Goal: Task Accomplishment & Management: Manage account settings

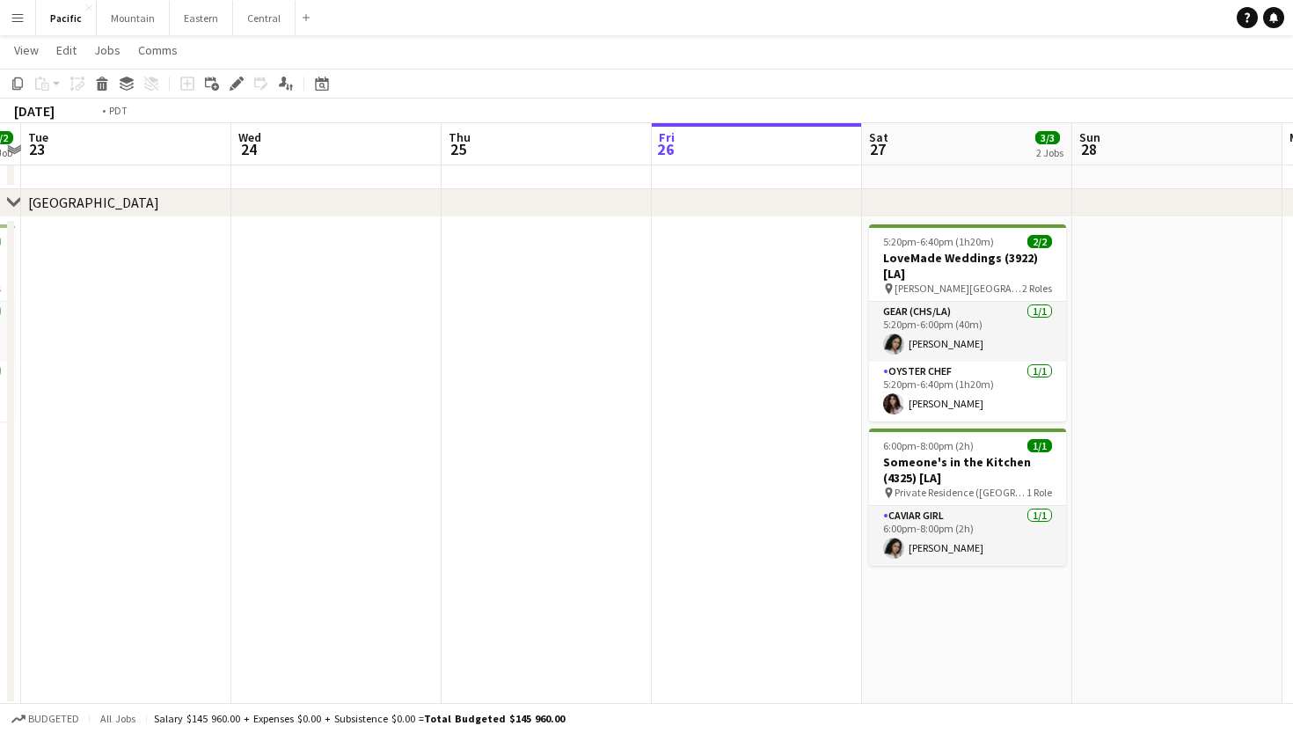
scroll to position [0, 847]
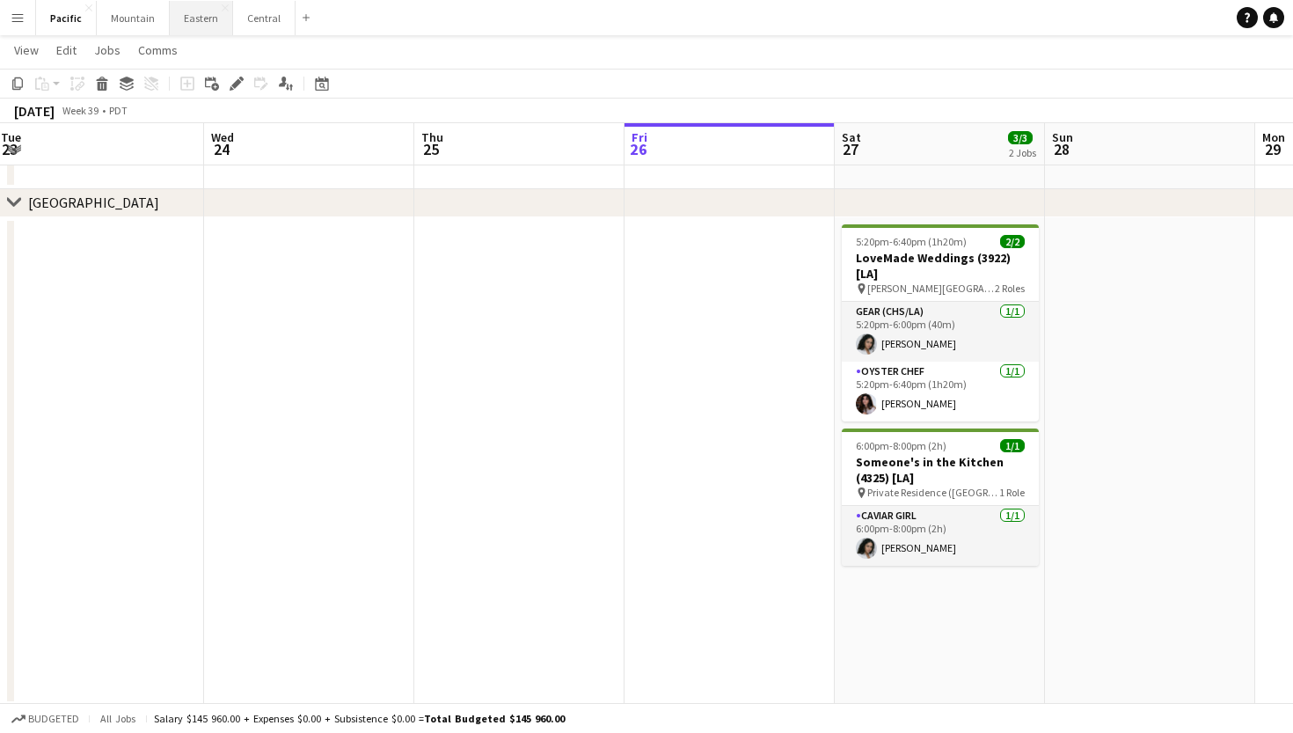
click at [205, 18] on button "Eastern Close" at bounding box center [201, 18] width 63 height 34
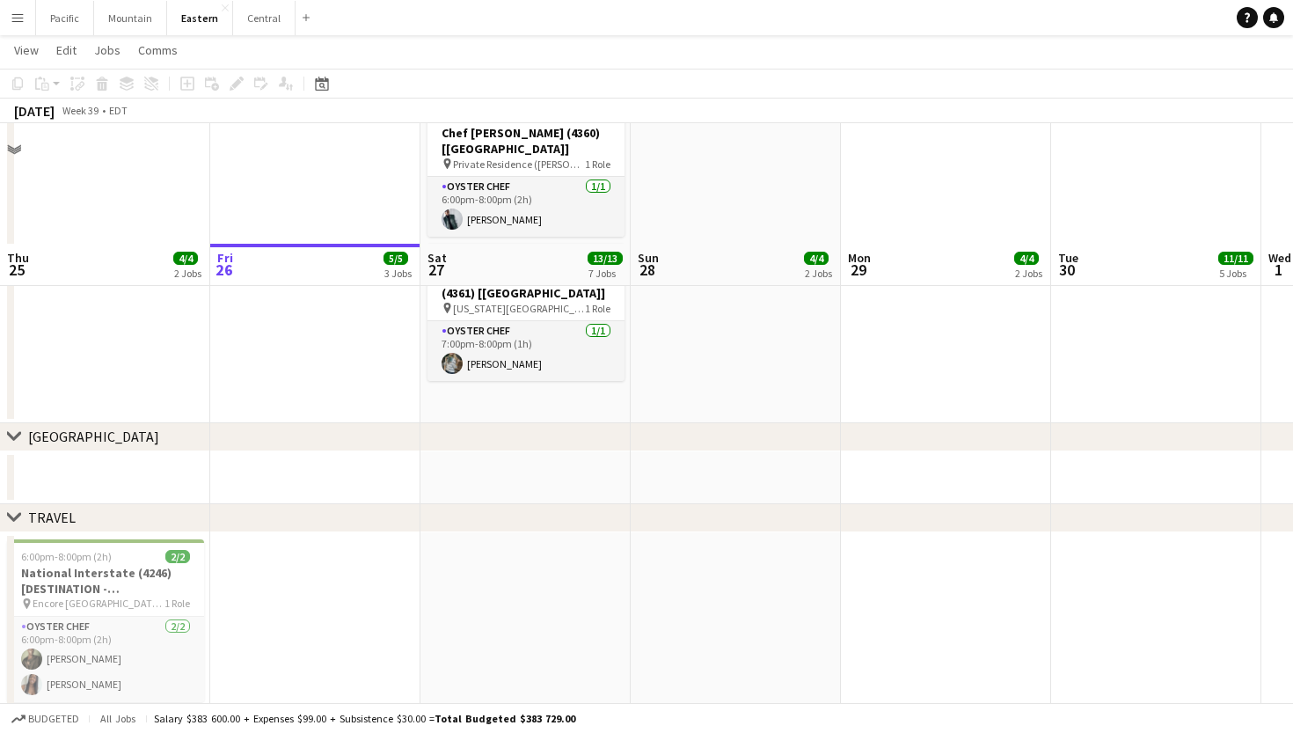
scroll to position [1567, 0]
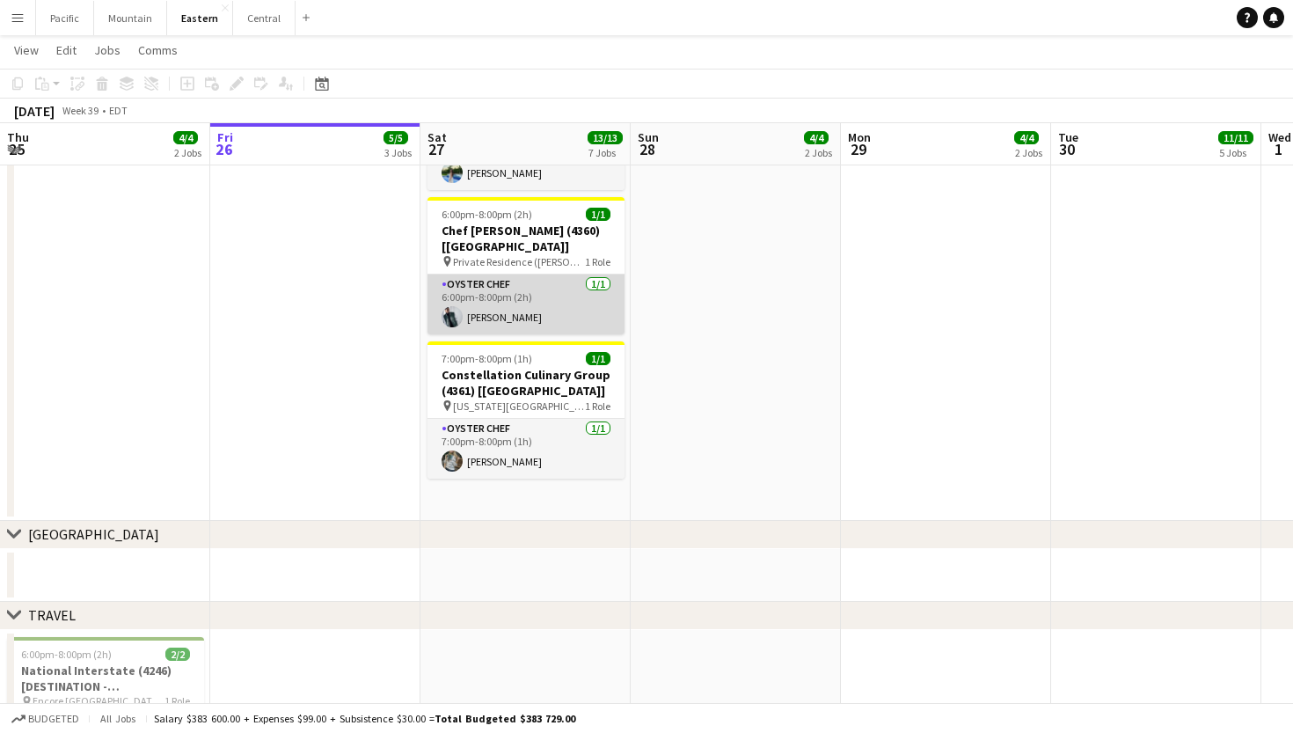
click at [509, 288] on app-card-role "Oyster Chef [DATE] 6:00pm-8:00pm (2h) [PERSON_NAME]" at bounding box center [525, 304] width 197 height 60
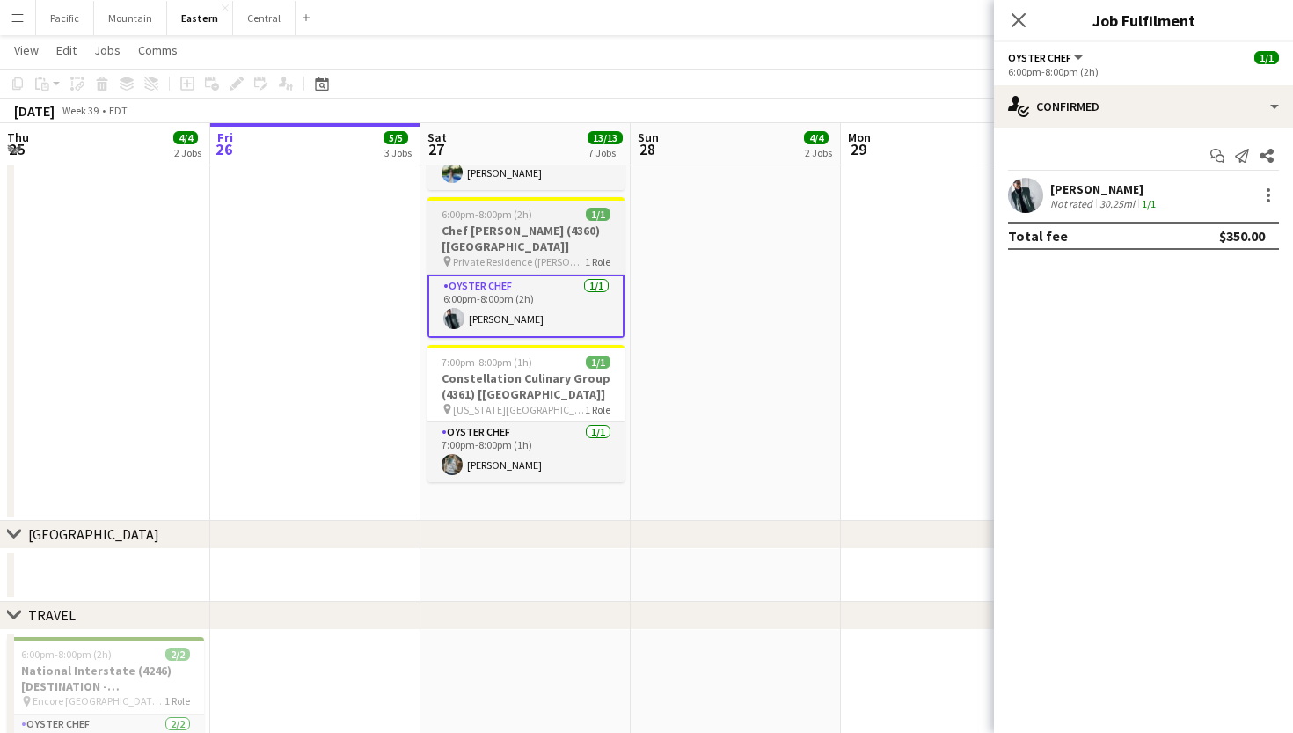
click at [599, 219] on span "1/1" at bounding box center [598, 214] width 25 height 13
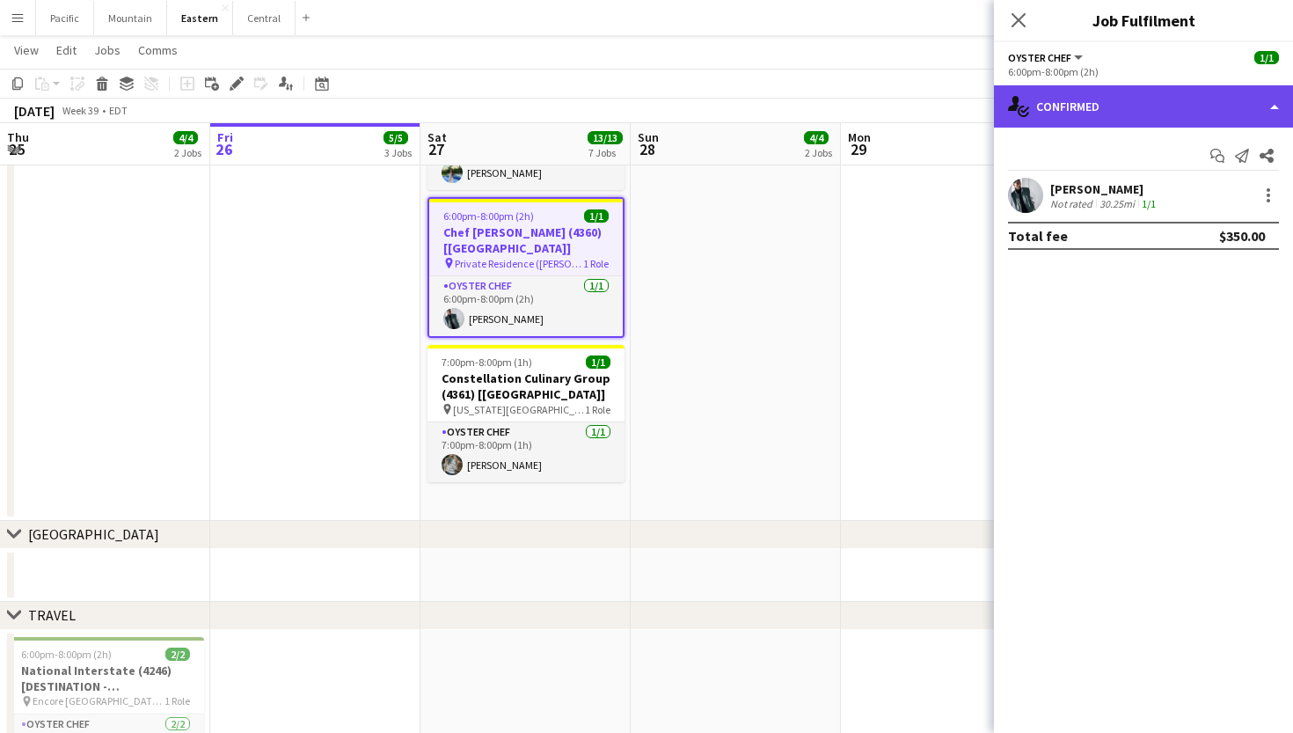
click at [1177, 93] on div "single-neutral-actions-check-2 Confirmed" at bounding box center [1143, 106] width 299 height 42
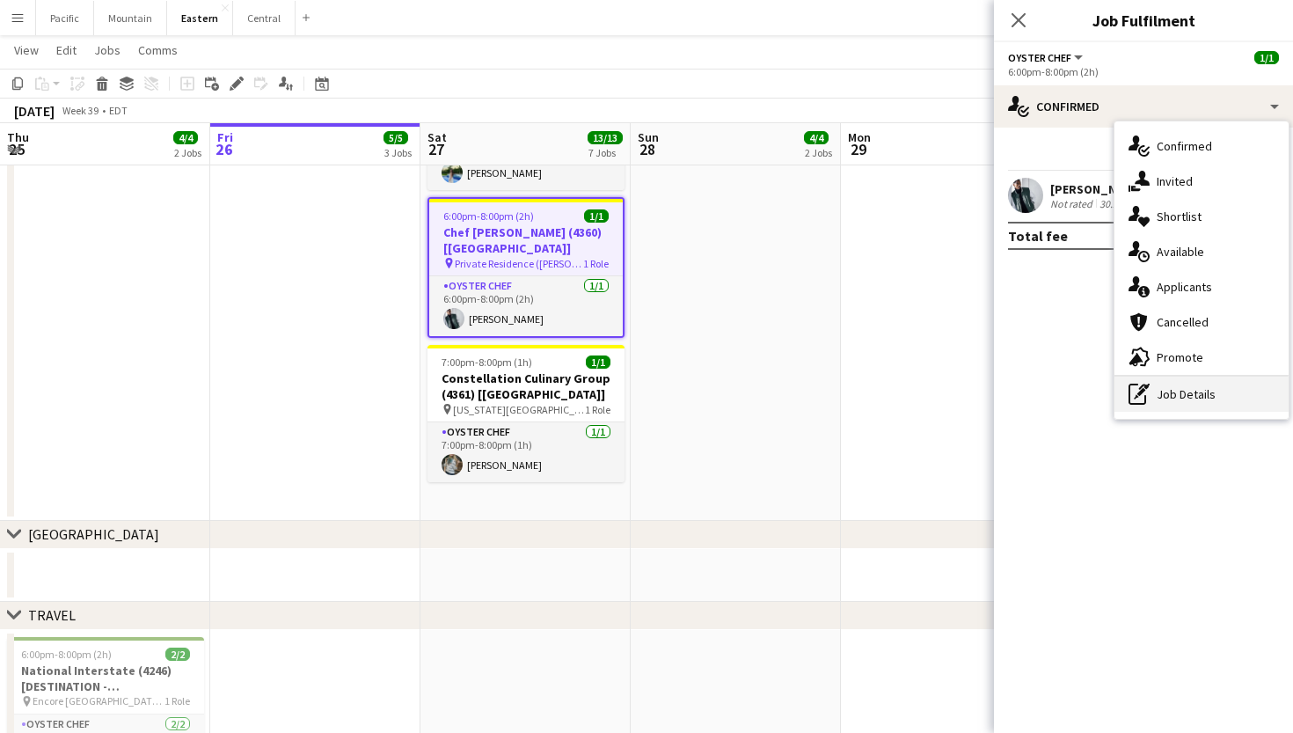
click at [1195, 384] on div "pen-write Job Details" at bounding box center [1201, 393] width 174 height 35
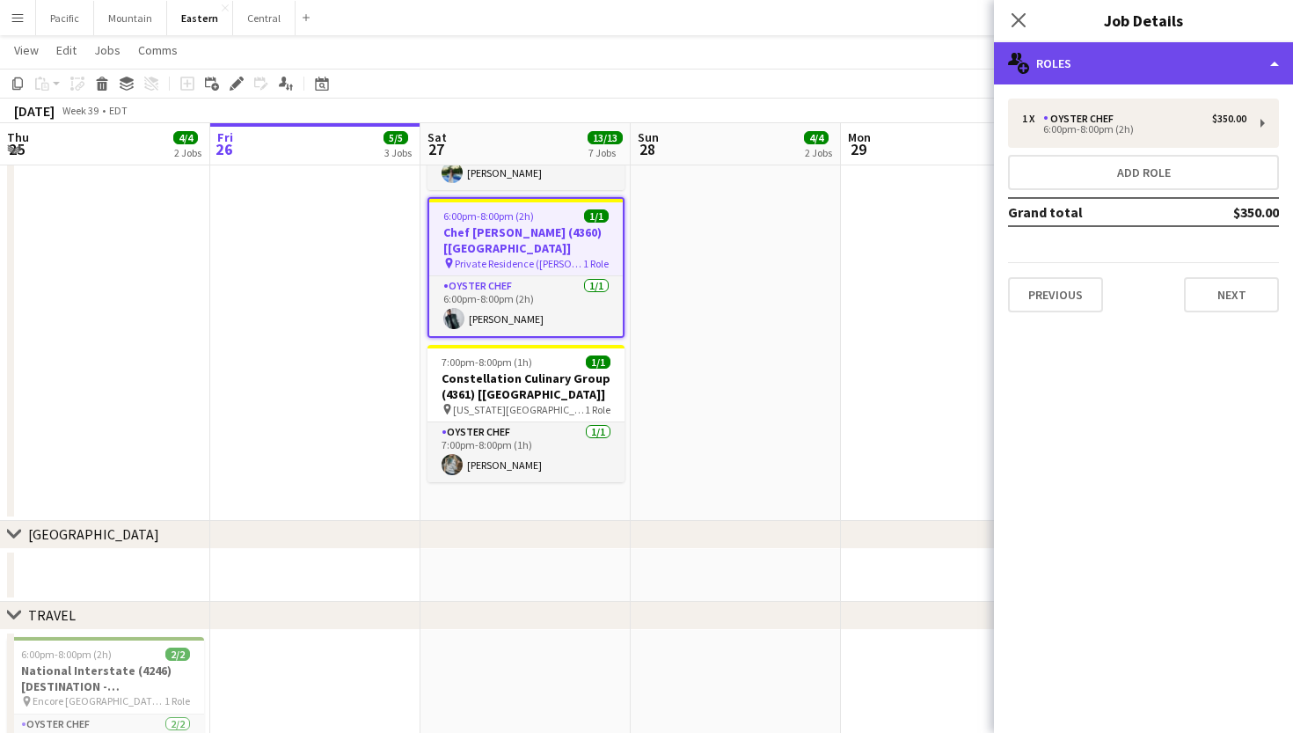
click at [1172, 63] on div "multiple-users-add Roles" at bounding box center [1143, 63] width 299 height 42
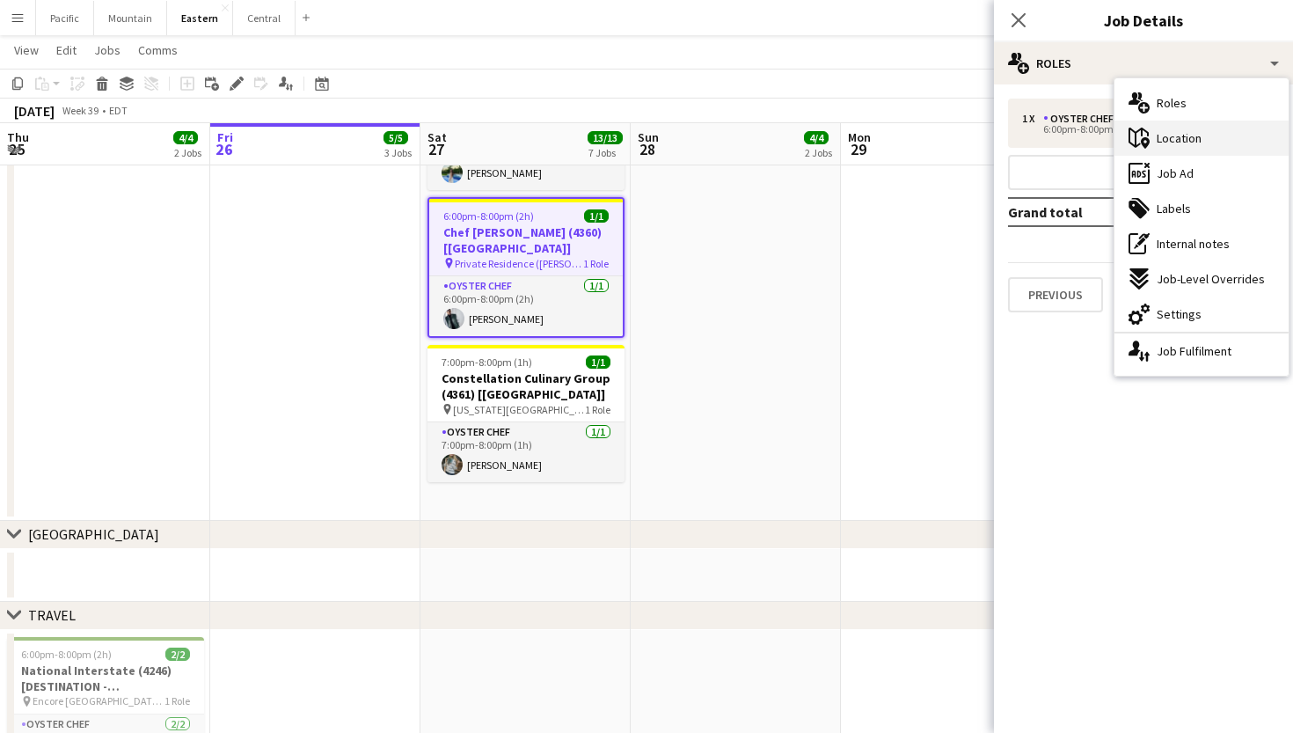
click at [1199, 135] on span "Location" at bounding box center [1179, 138] width 45 height 16
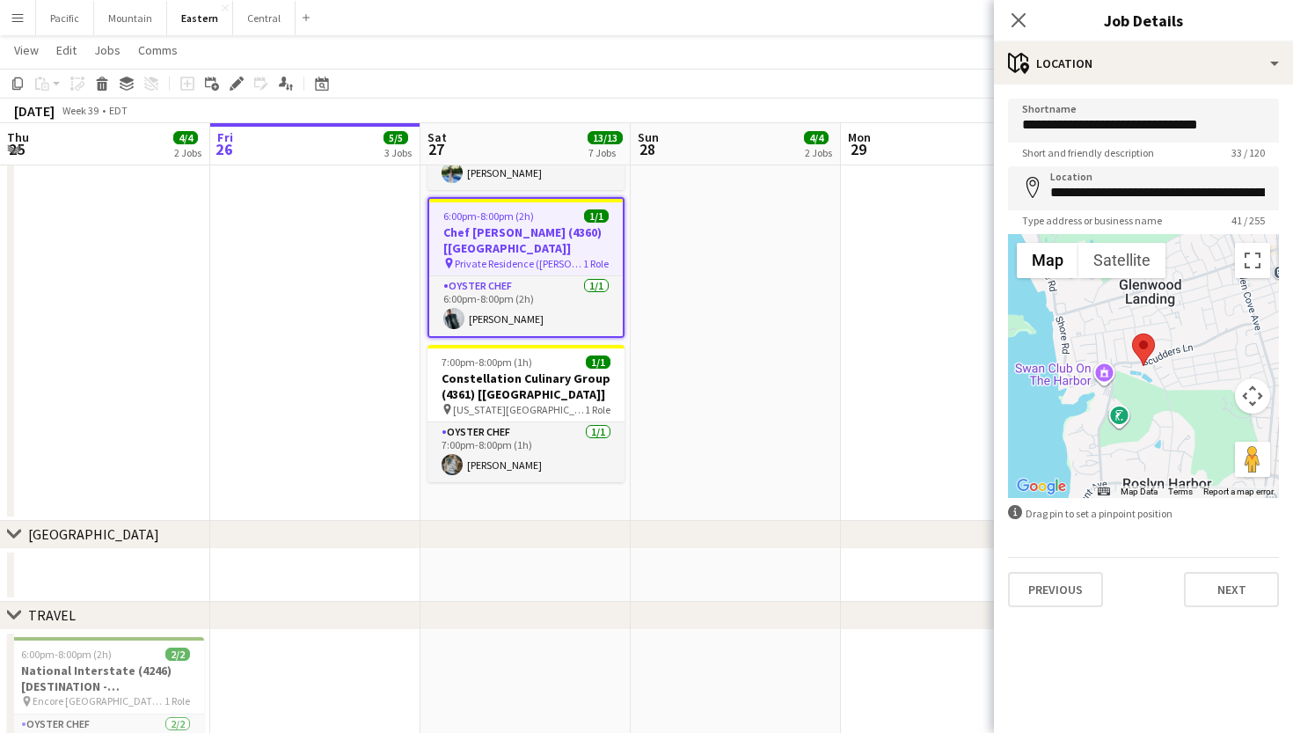
click at [1127, 14] on h3 "Job Details" at bounding box center [1143, 20] width 299 height 23
click at [520, 236] on h3 "Chef [PERSON_NAME] (4360) [[GEOGRAPHIC_DATA]]" at bounding box center [526, 240] width 194 height 32
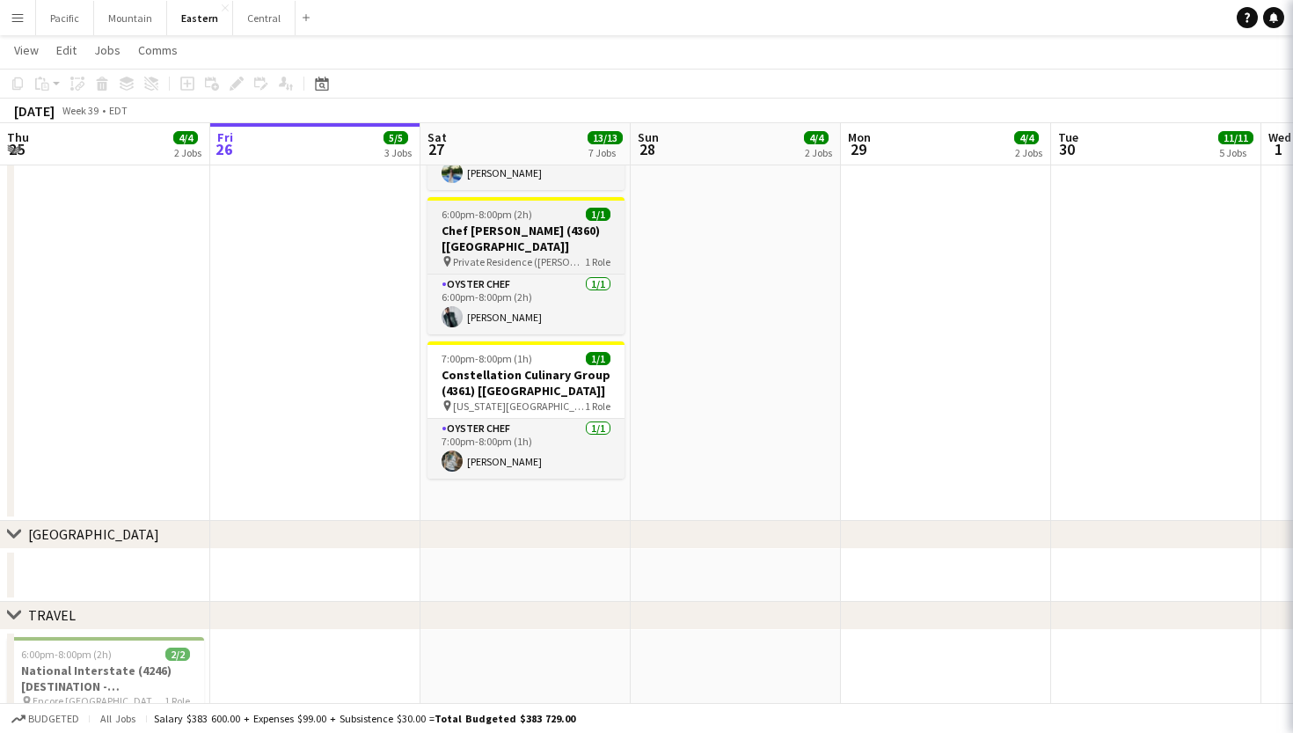
click at [520, 236] on h3 "Chef [PERSON_NAME] (4360) [[GEOGRAPHIC_DATA]]" at bounding box center [525, 239] width 197 height 32
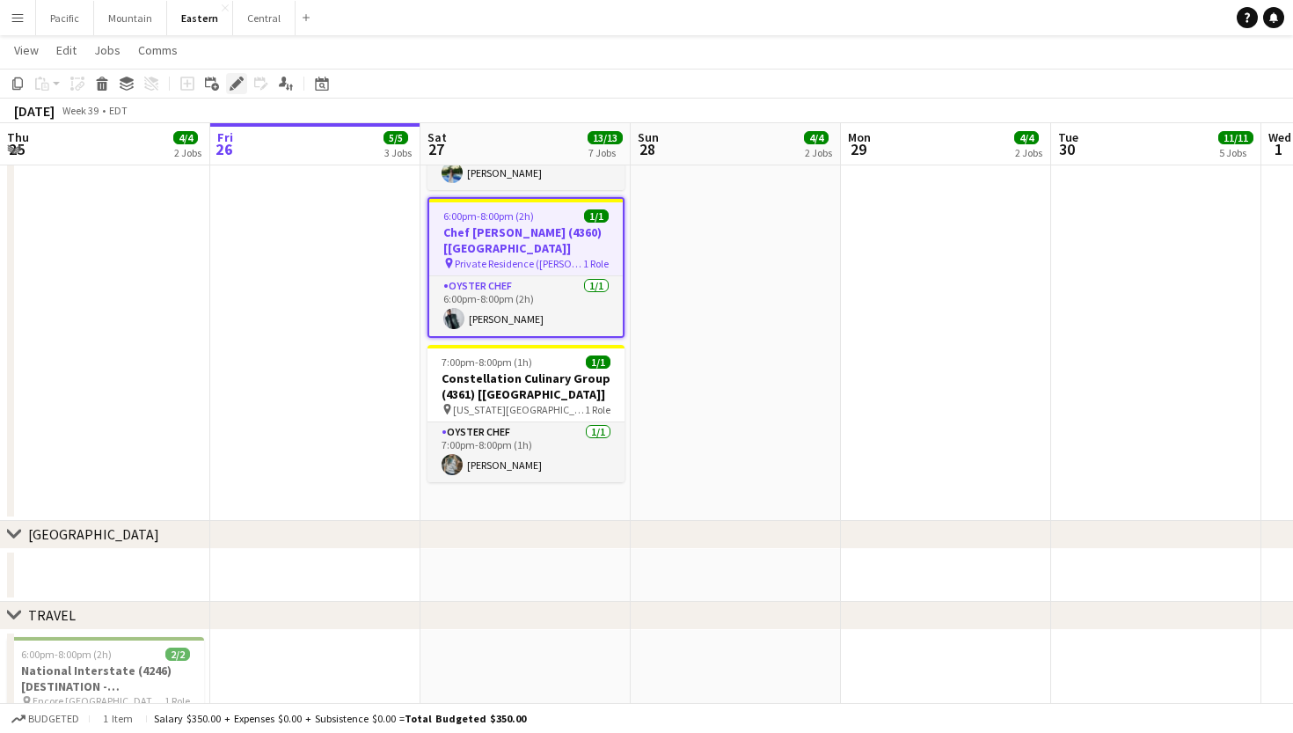
click at [239, 89] on icon "Edit" at bounding box center [237, 84] width 14 height 14
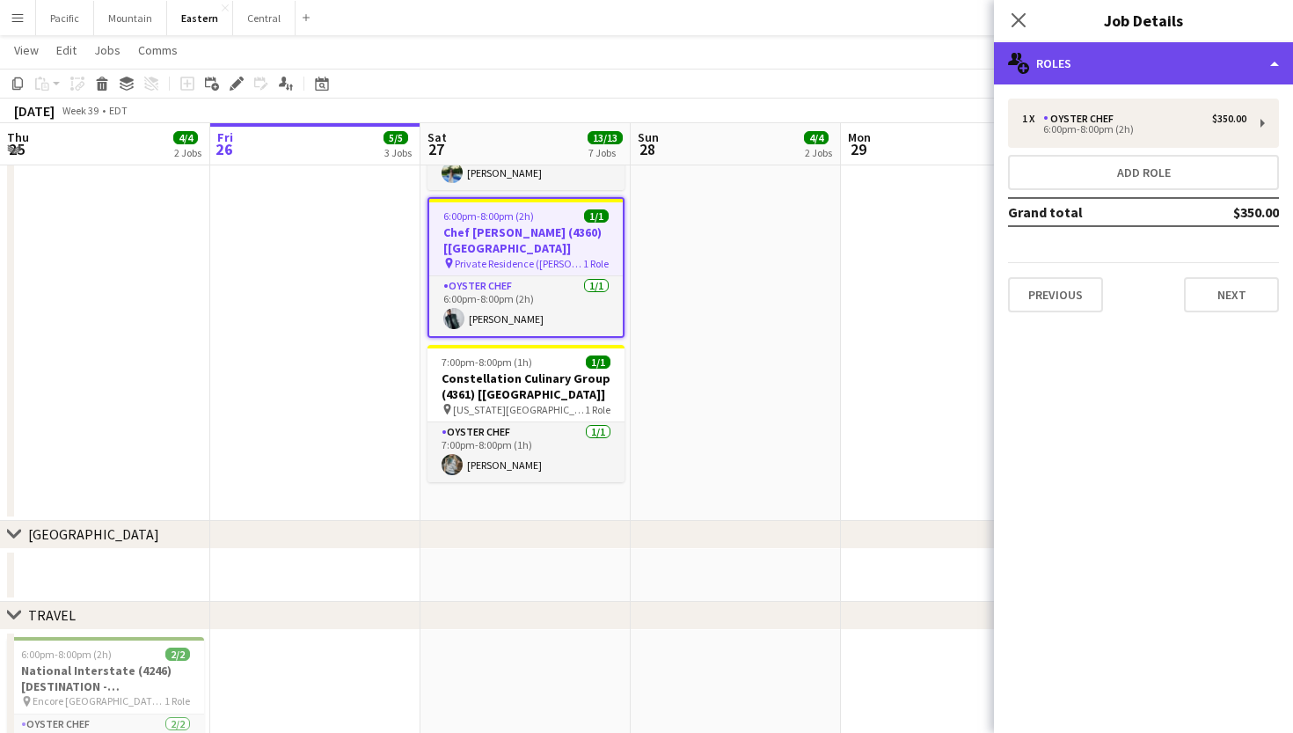
click at [1169, 58] on div "multiple-users-add Roles" at bounding box center [1143, 63] width 299 height 42
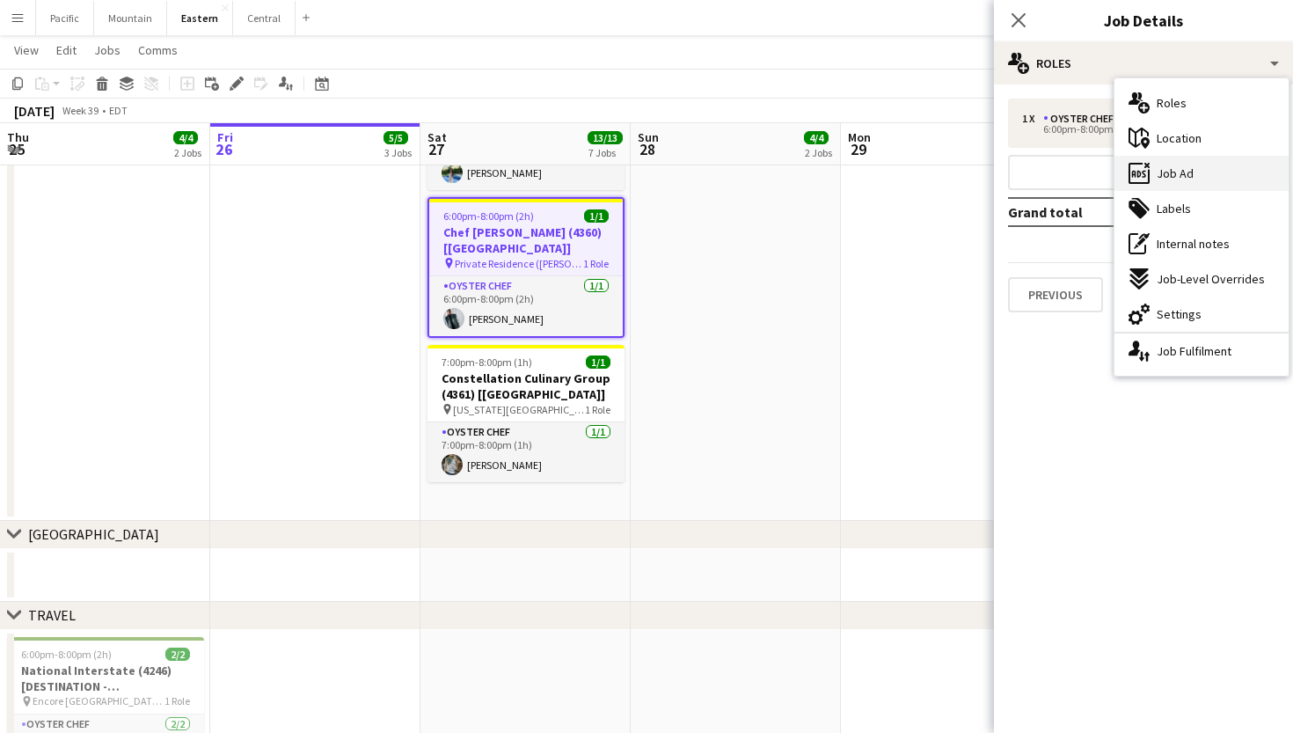
click at [1179, 179] on span "Job Ad" at bounding box center [1175, 173] width 37 height 16
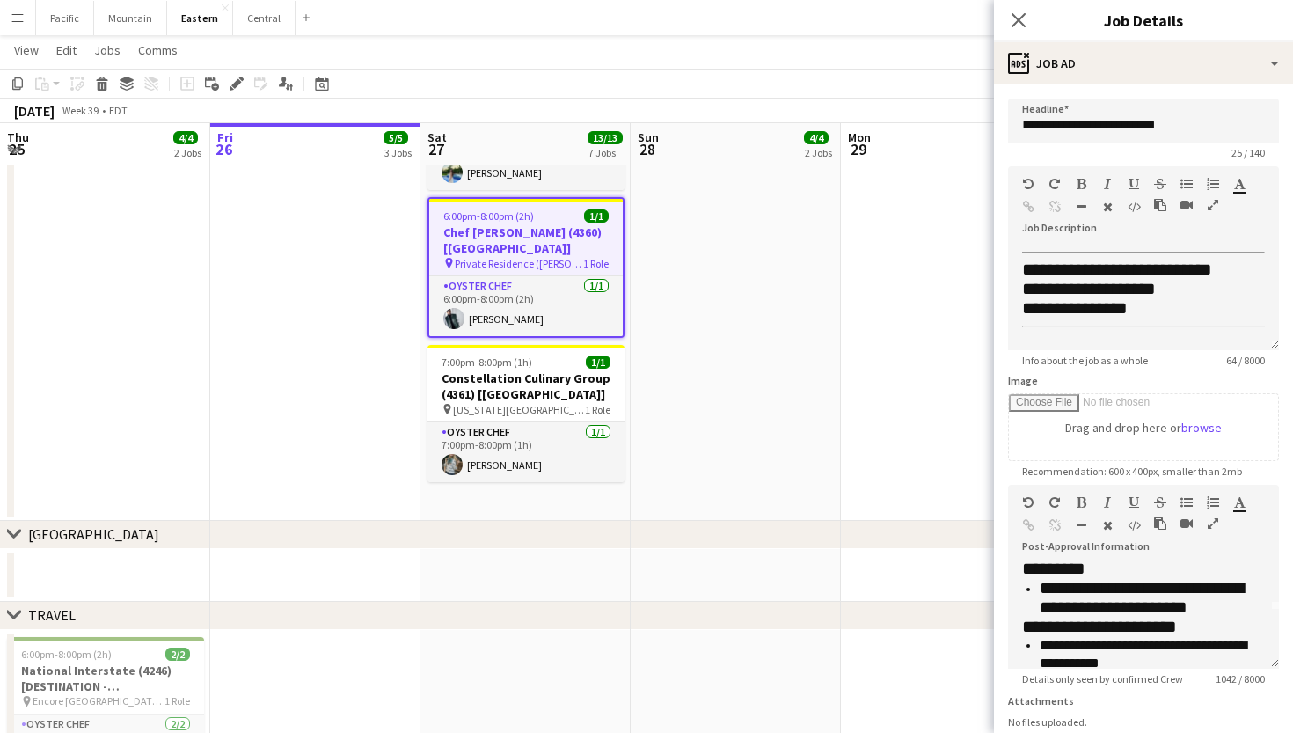
scroll to position [55, 0]
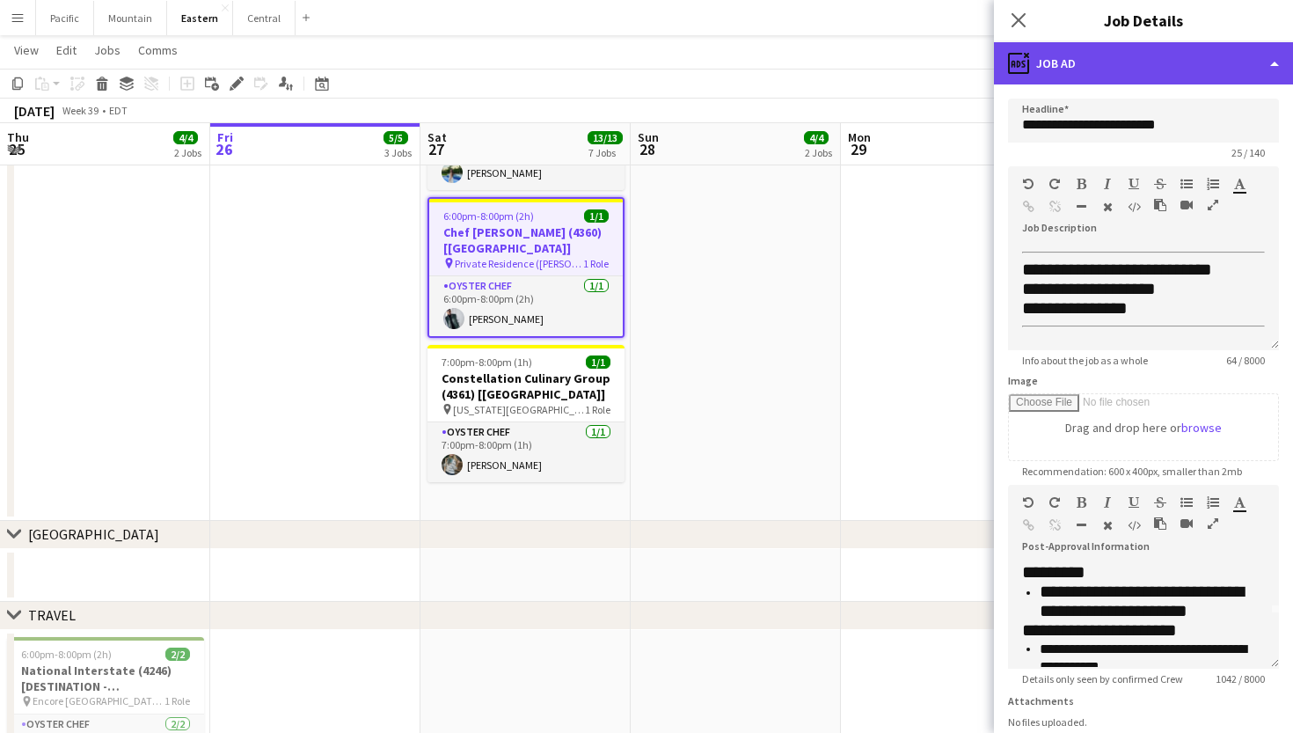
click at [1201, 68] on div "ads-window Job Ad" at bounding box center [1143, 63] width 299 height 42
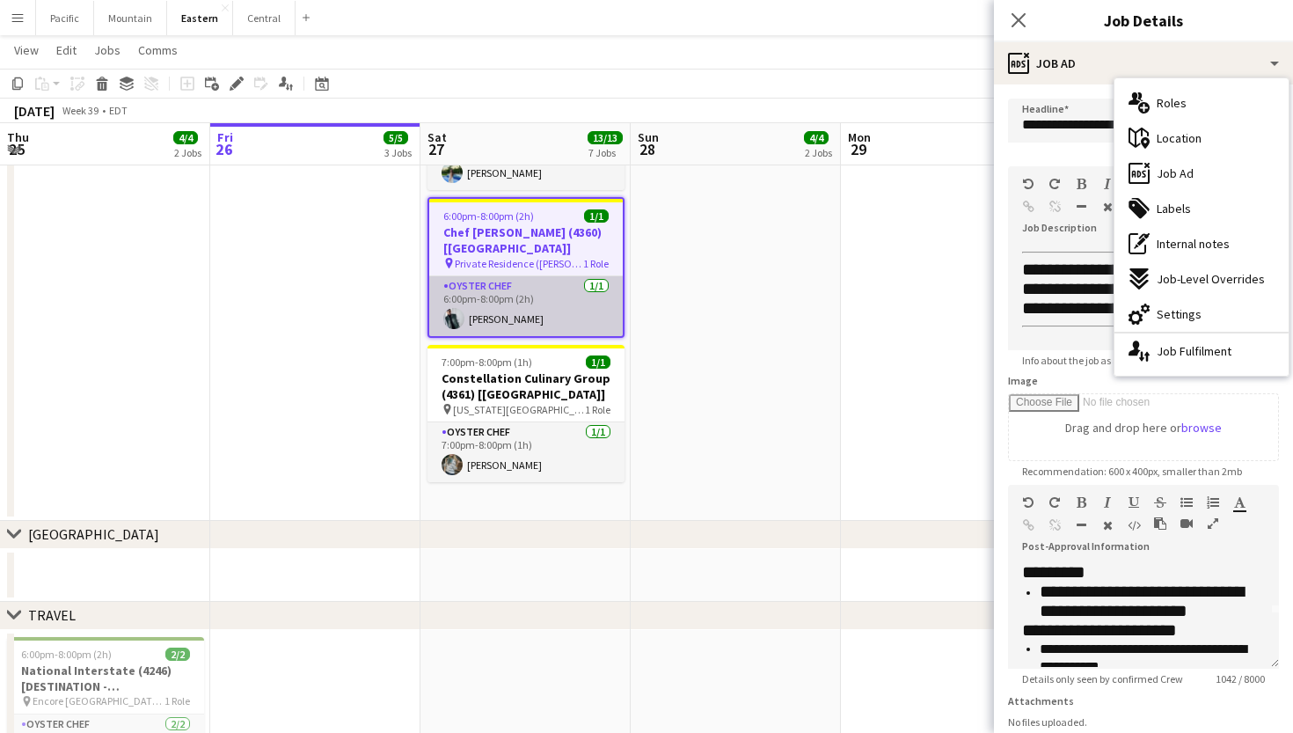
click at [596, 298] on app-card-role "Oyster Chef [DATE] 6:00pm-8:00pm (2h) [PERSON_NAME]" at bounding box center [526, 306] width 194 height 60
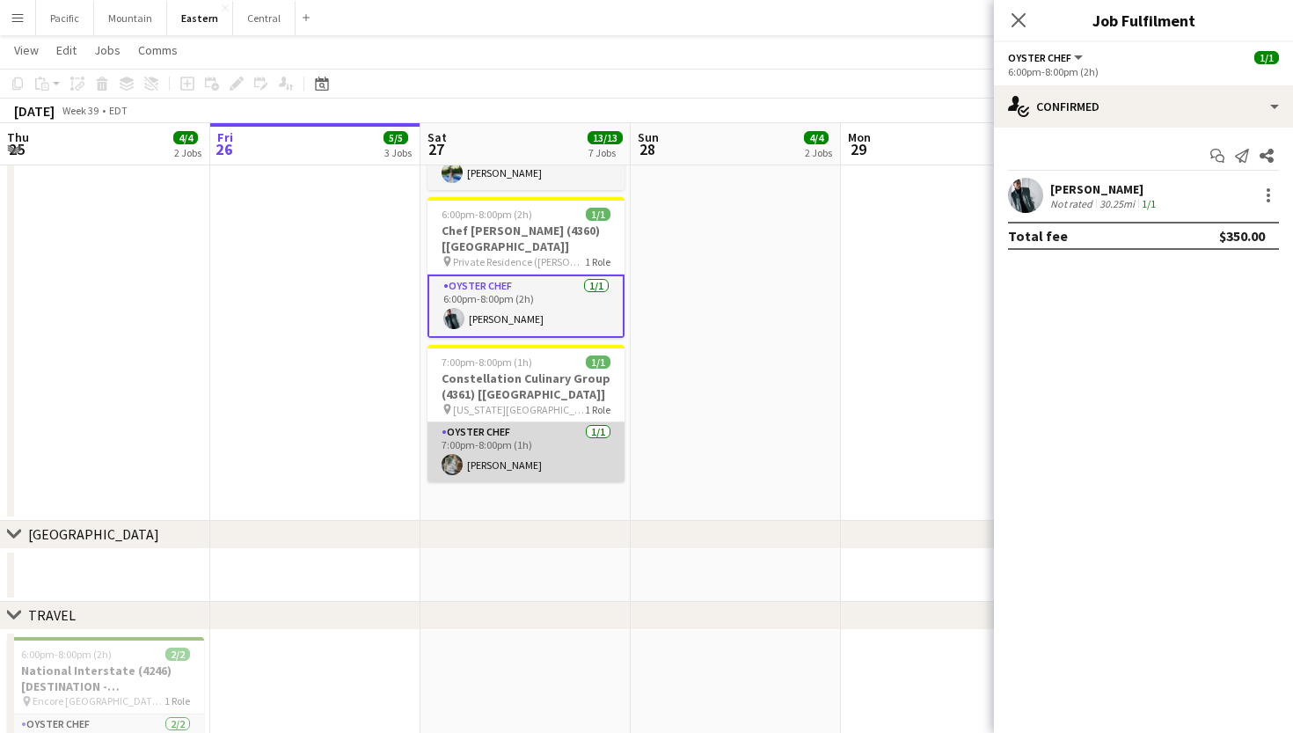
click at [527, 455] on app-card-role "Oyster Chef [DATE] 7:00pm-8:00pm (1h) [PERSON_NAME]" at bounding box center [525, 452] width 197 height 60
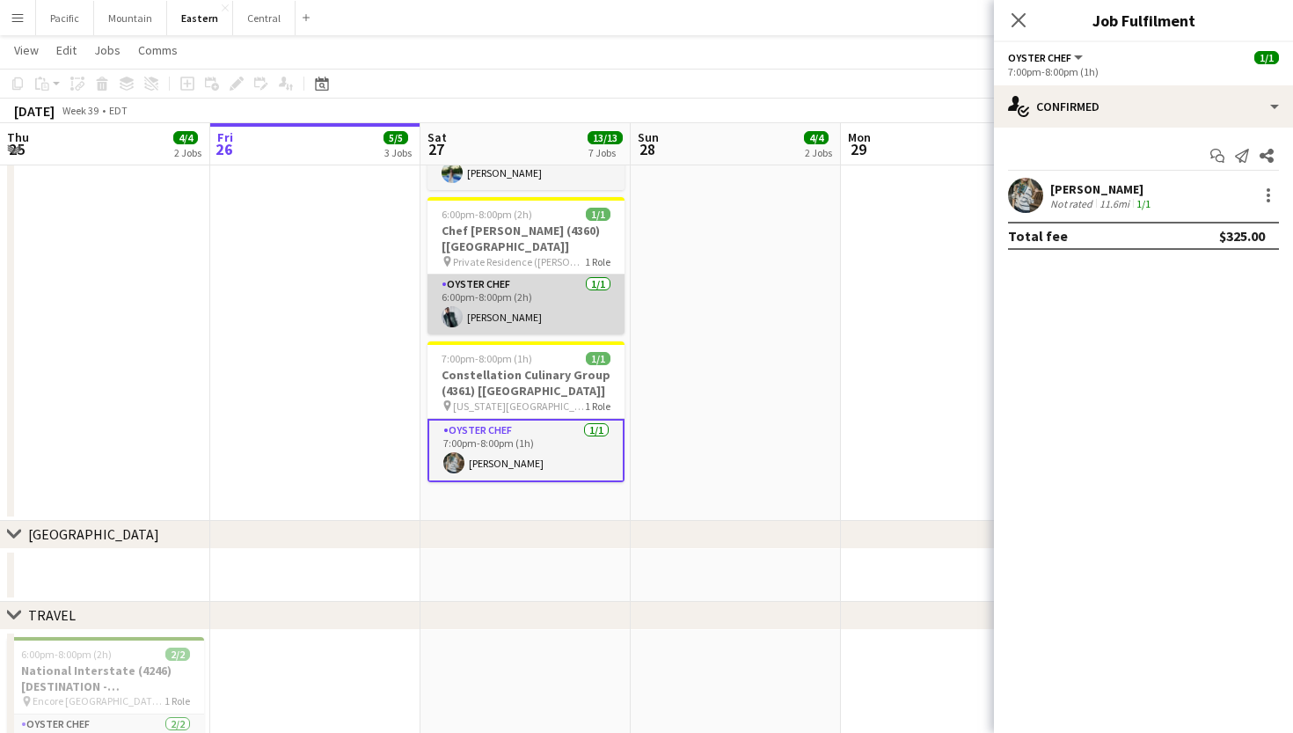
click at [551, 301] on app-card-role "Oyster Chef [DATE] 6:00pm-8:00pm (2h) [PERSON_NAME]" at bounding box center [525, 304] width 197 height 60
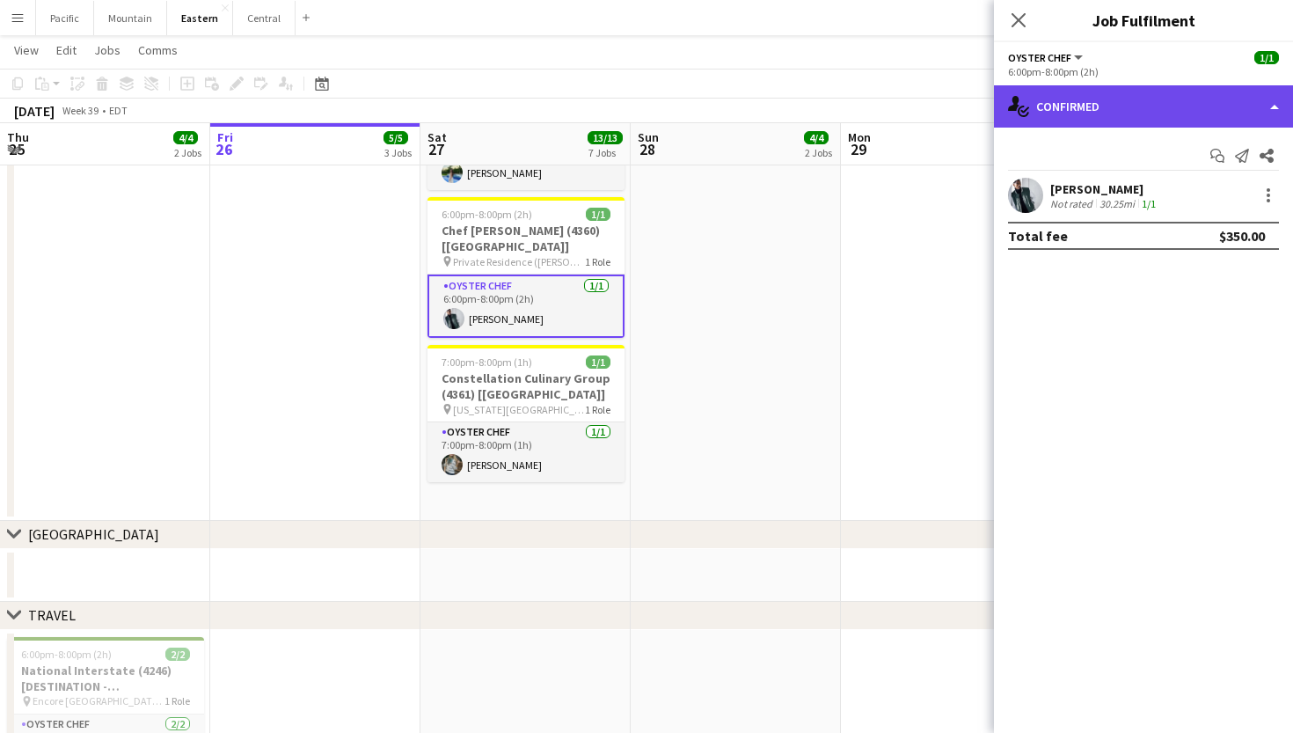
click at [1170, 113] on div "single-neutral-actions-check-2 Confirmed" at bounding box center [1143, 106] width 299 height 42
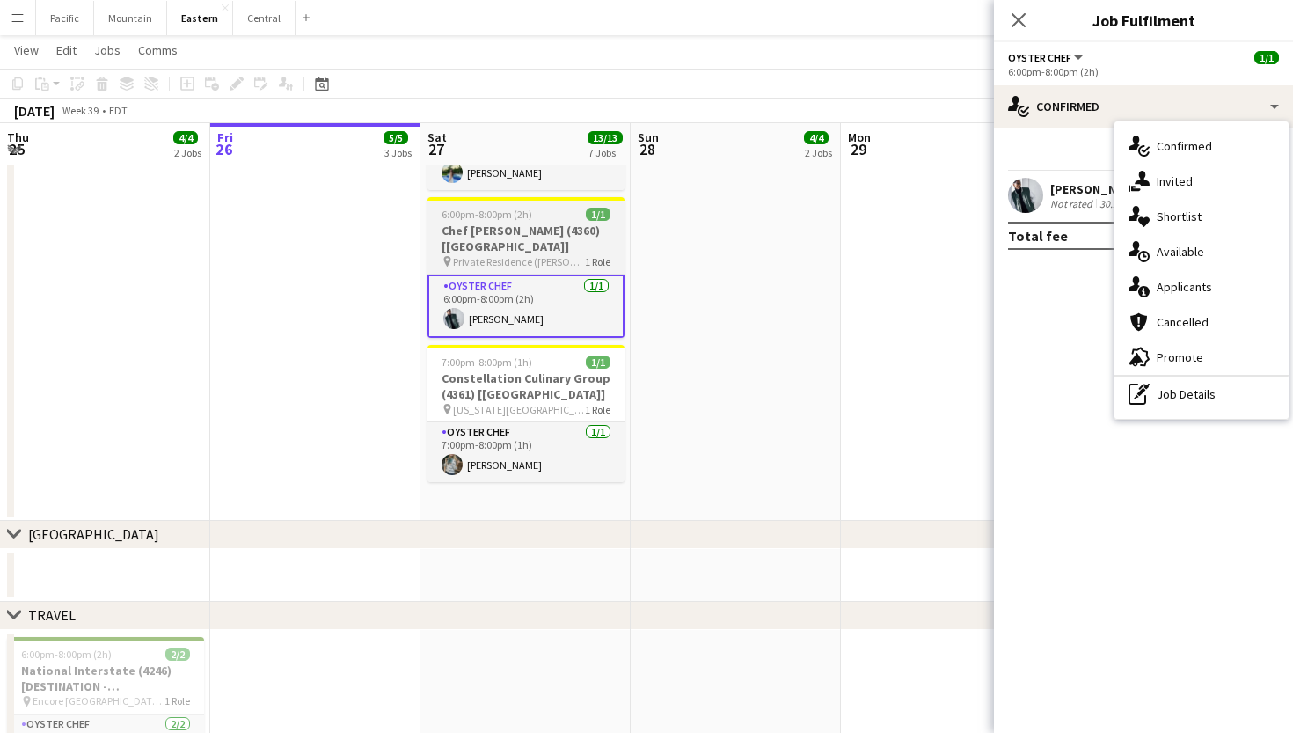
click at [587, 221] on app-job-card "6:00pm-8:00pm (2h) 1/1 Chef [PERSON_NAME] (4360) [[GEOGRAPHIC_DATA]] pin Privat…" at bounding box center [525, 267] width 197 height 141
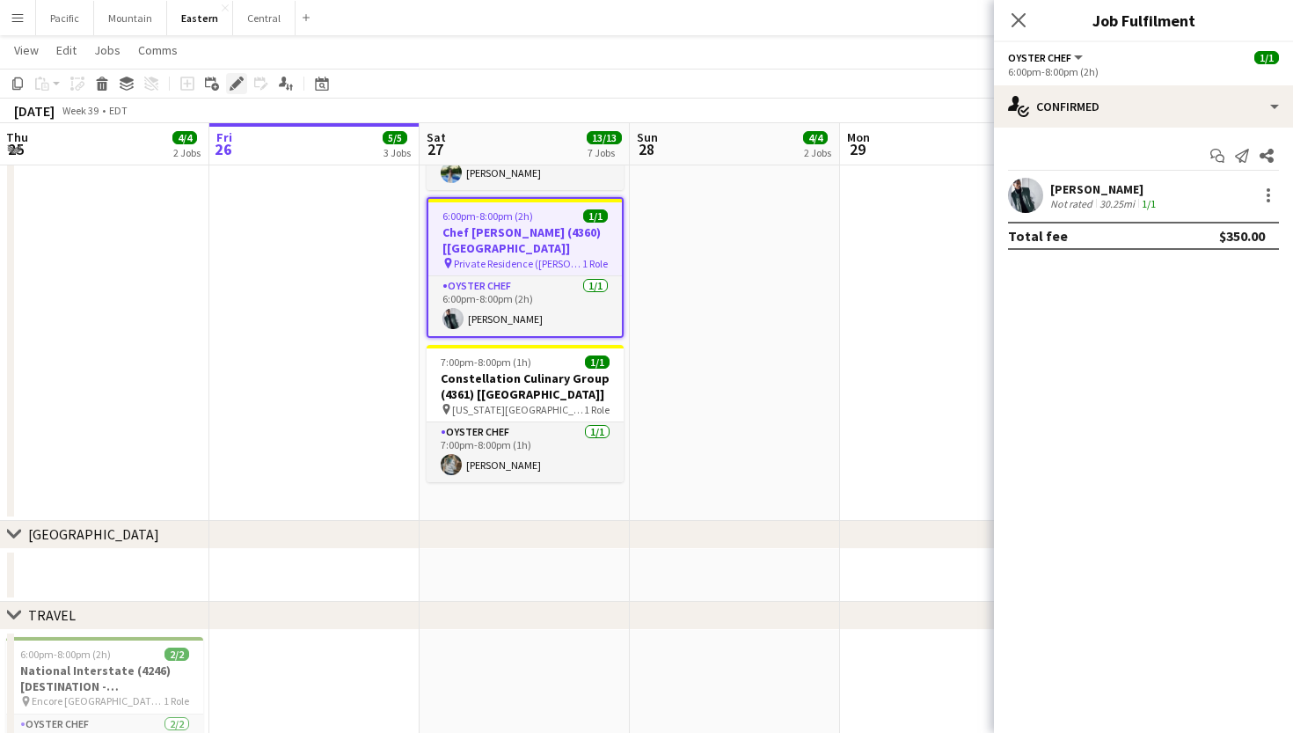
click at [238, 83] on icon at bounding box center [236, 84] width 10 height 10
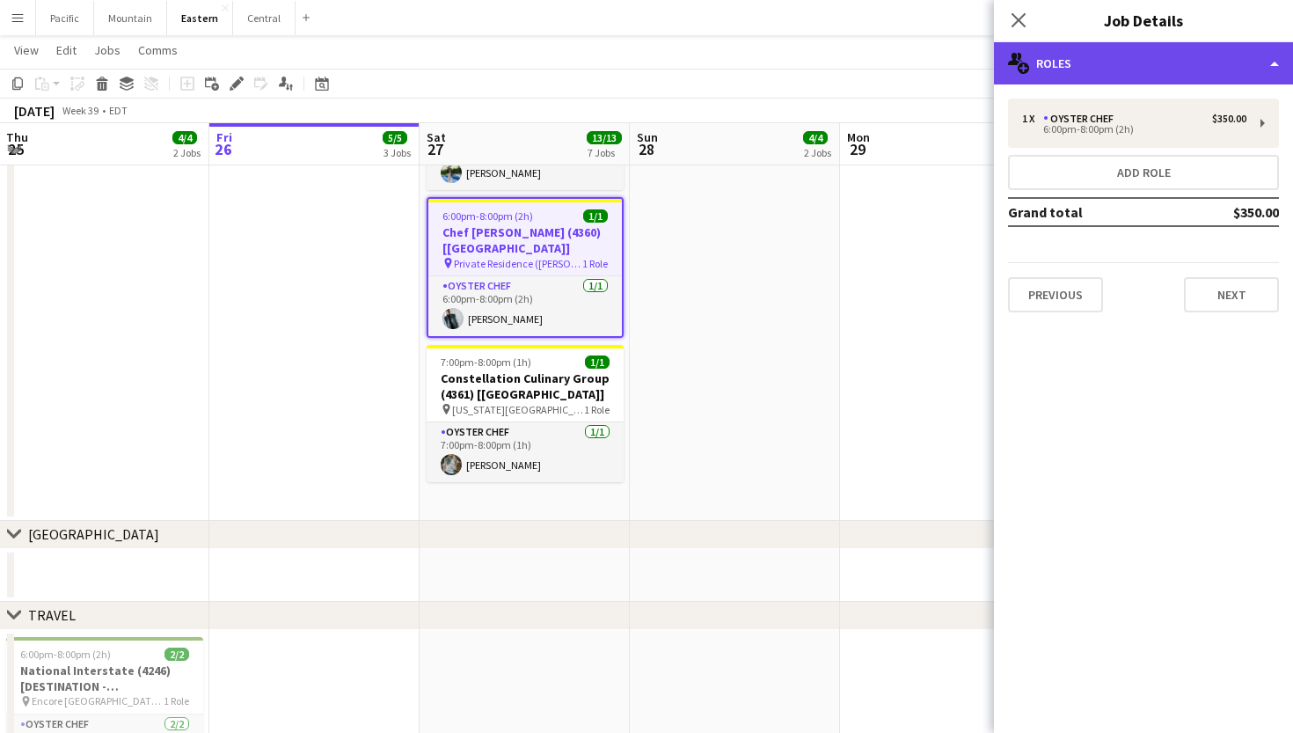
click at [1132, 61] on div "multiple-users-add Roles" at bounding box center [1143, 63] width 299 height 42
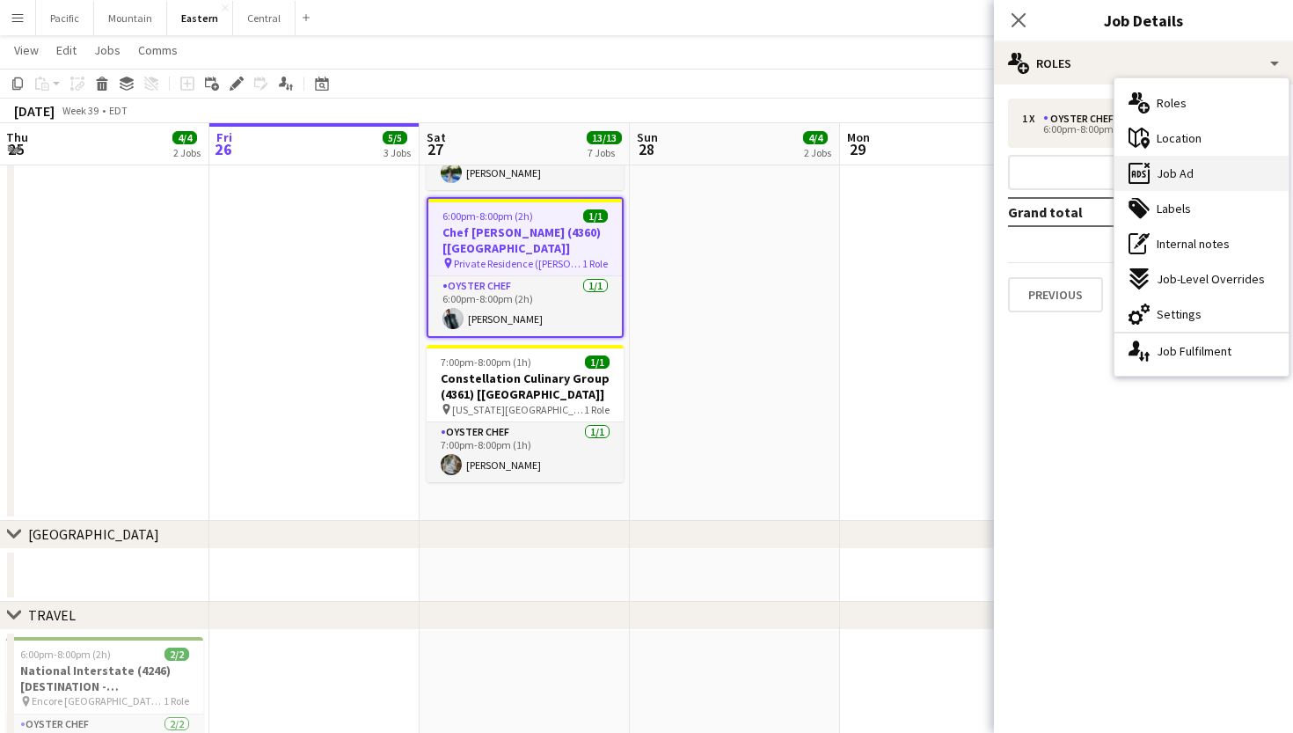
click at [1187, 172] on span "Job Ad" at bounding box center [1175, 173] width 37 height 16
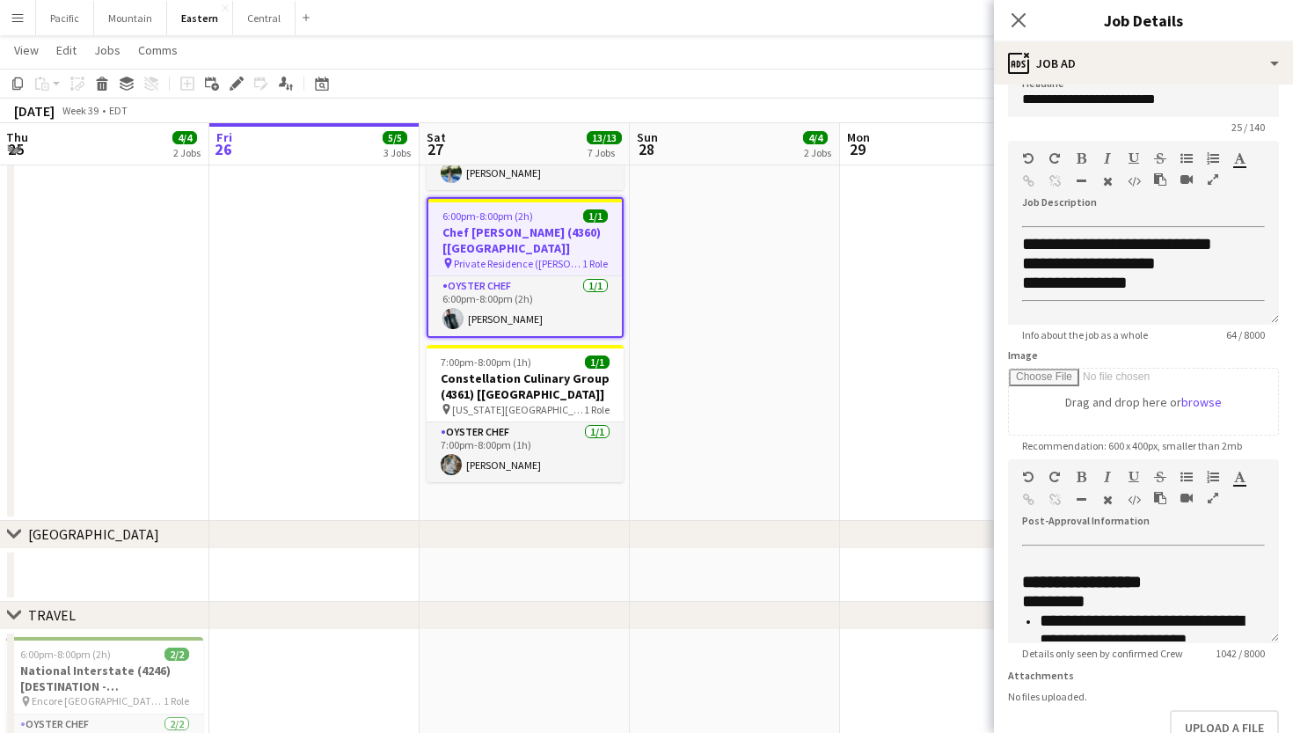
scroll to position [27, 0]
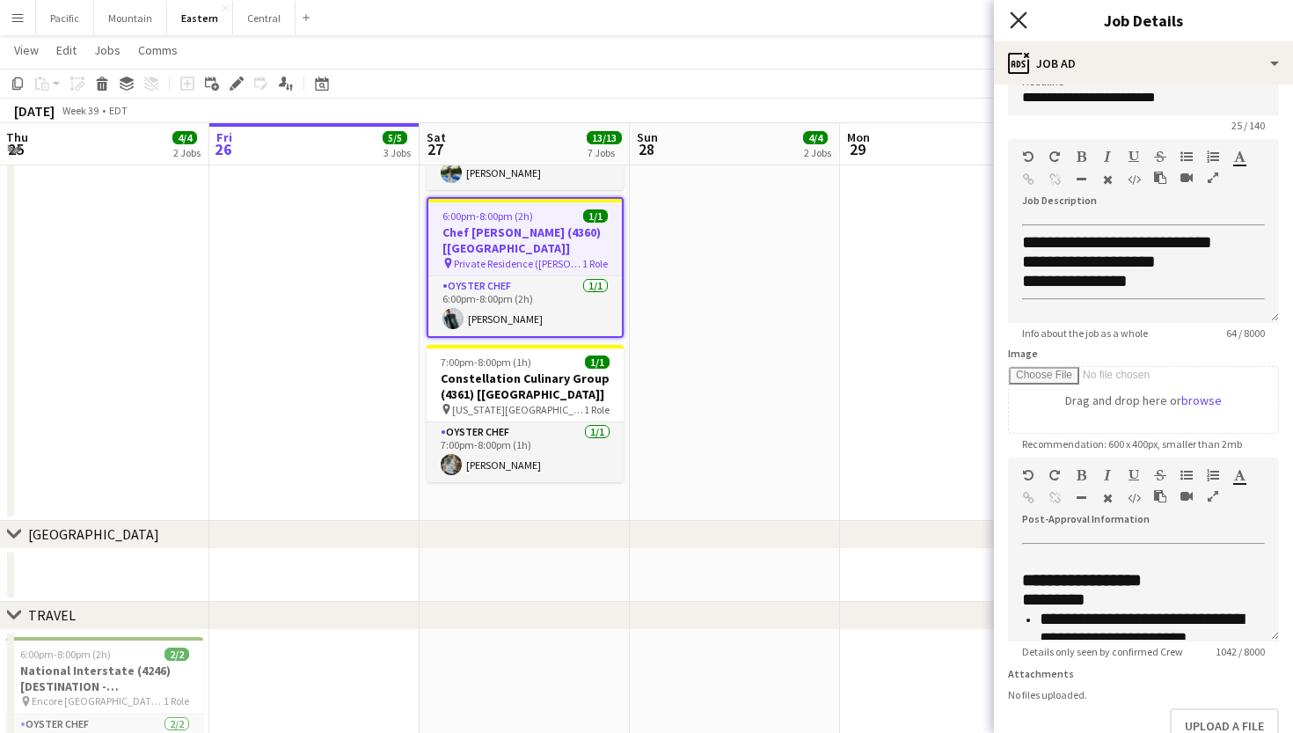
click at [1023, 18] on icon "Close pop-in" at bounding box center [1018, 19] width 17 height 17
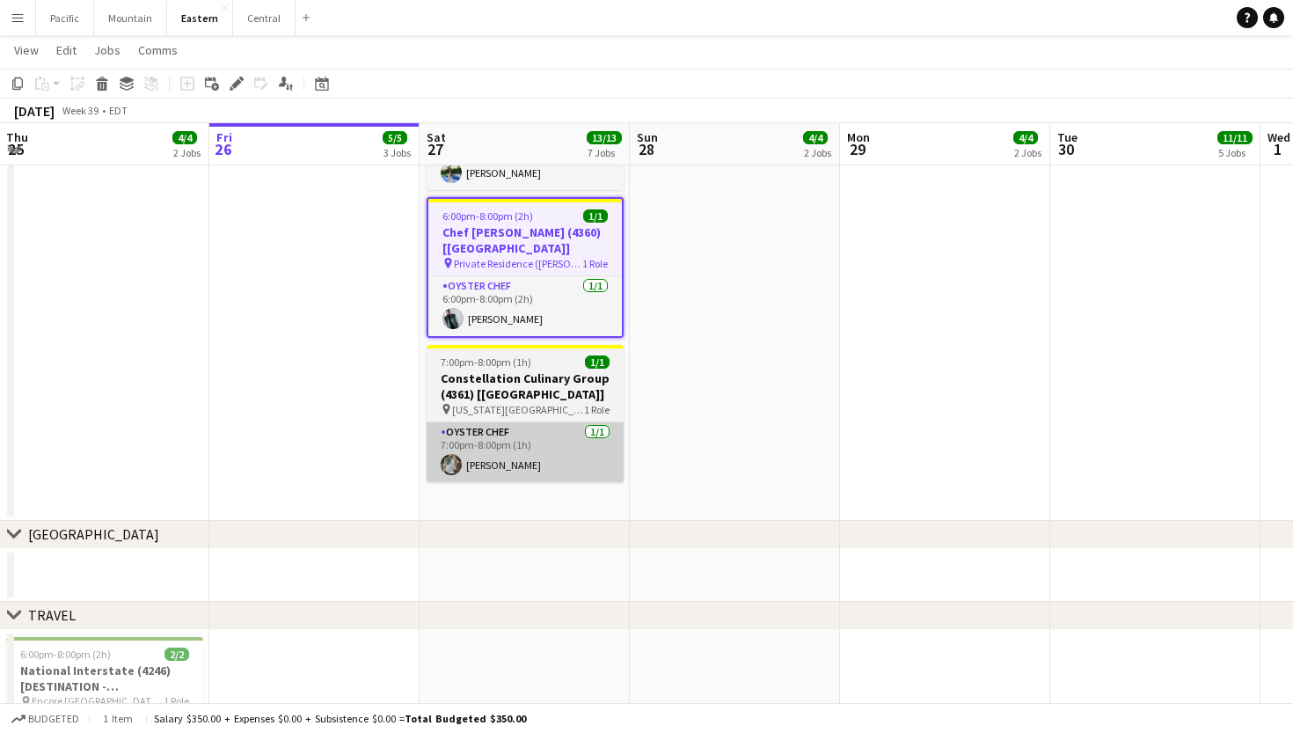
click at [531, 438] on app-card-role "Oyster Chef [DATE] 7:00pm-8:00pm (1h) [PERSON_NAME]" at bounding box center [525, 452] width 197 height 60
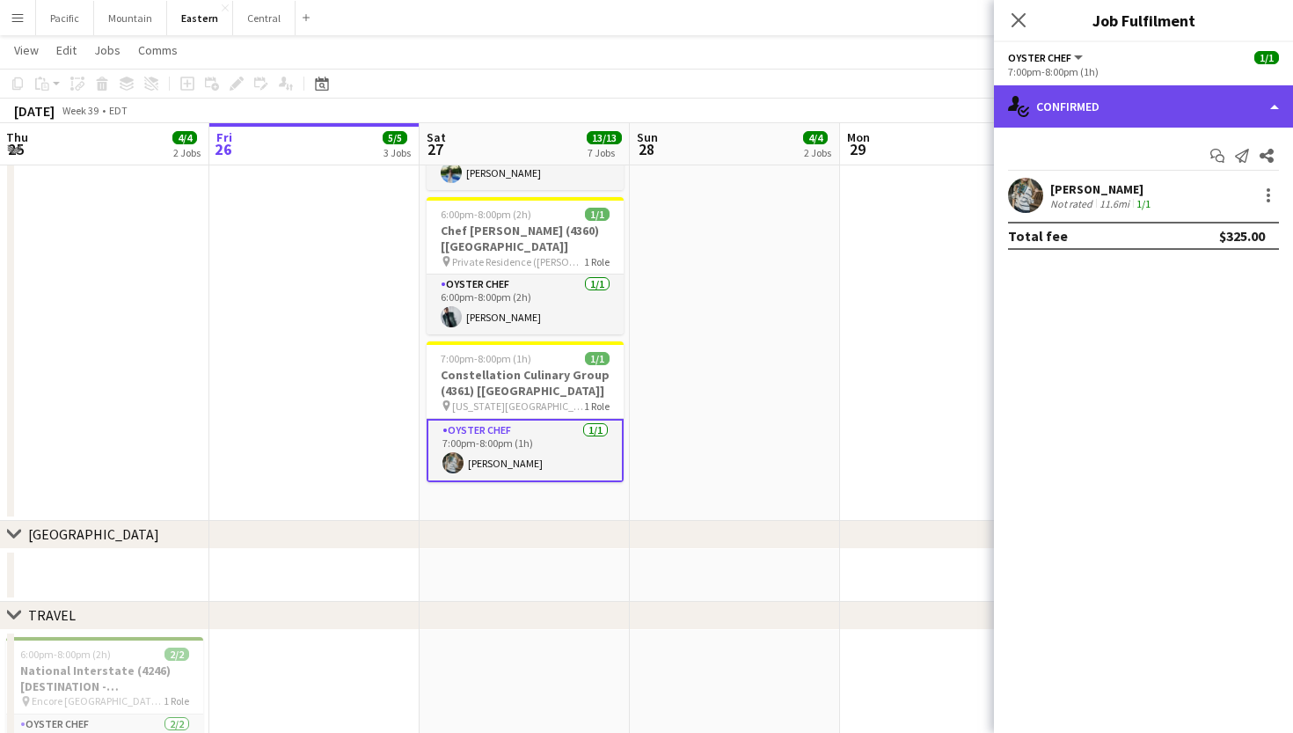
click at [1088, 120] on div "single-neutral-actions-check-2 Confirmed" at bounding box center [1143, 106] width 299 height 42
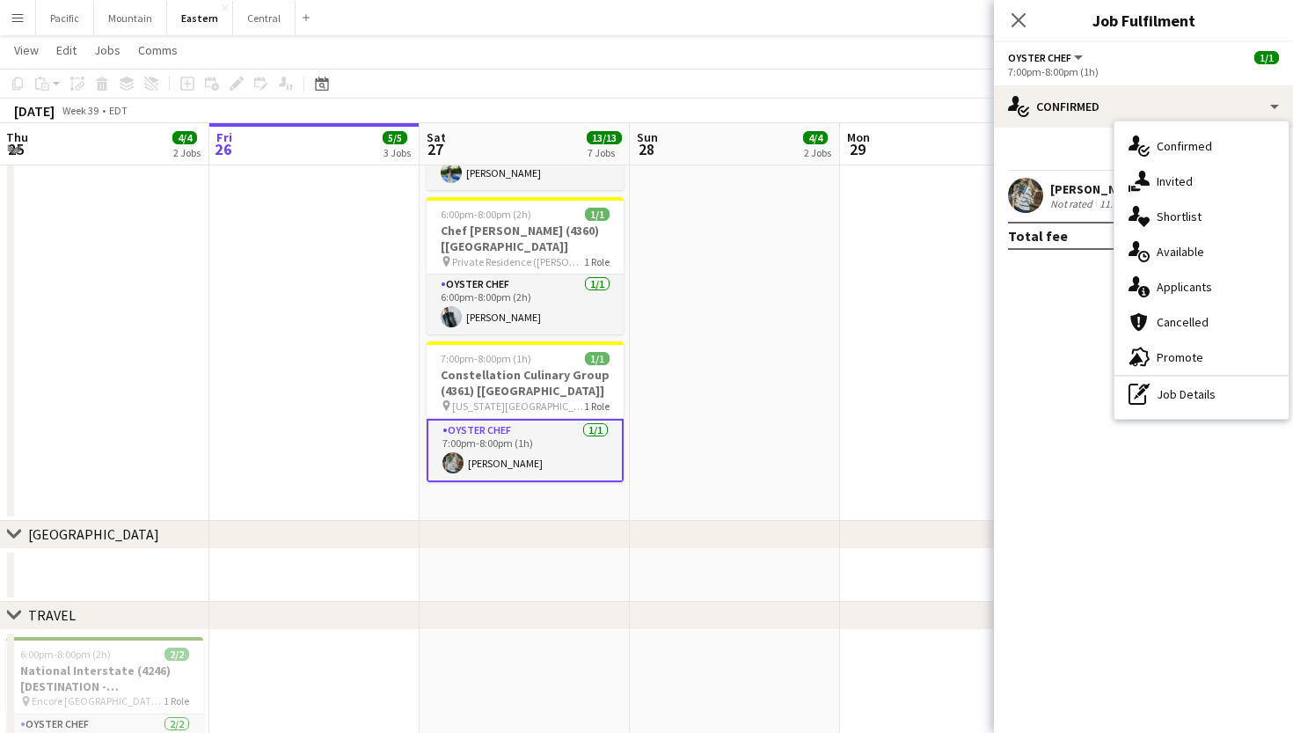
click at [1040, 152] on div "Start chat Send notification Share" at bounding box center [1143, 156] width 271 height 29
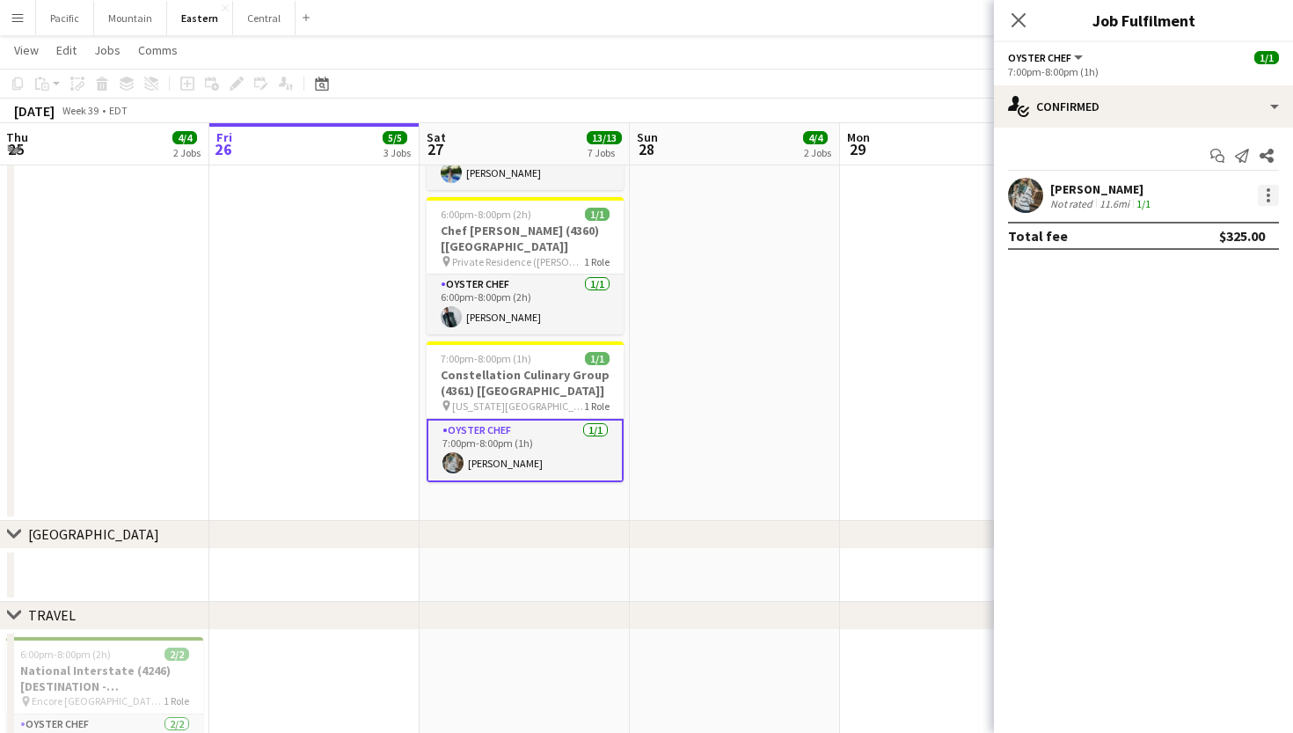
click at [1267, 196] on div at bounding box center [1269, 196] width 4 height 4
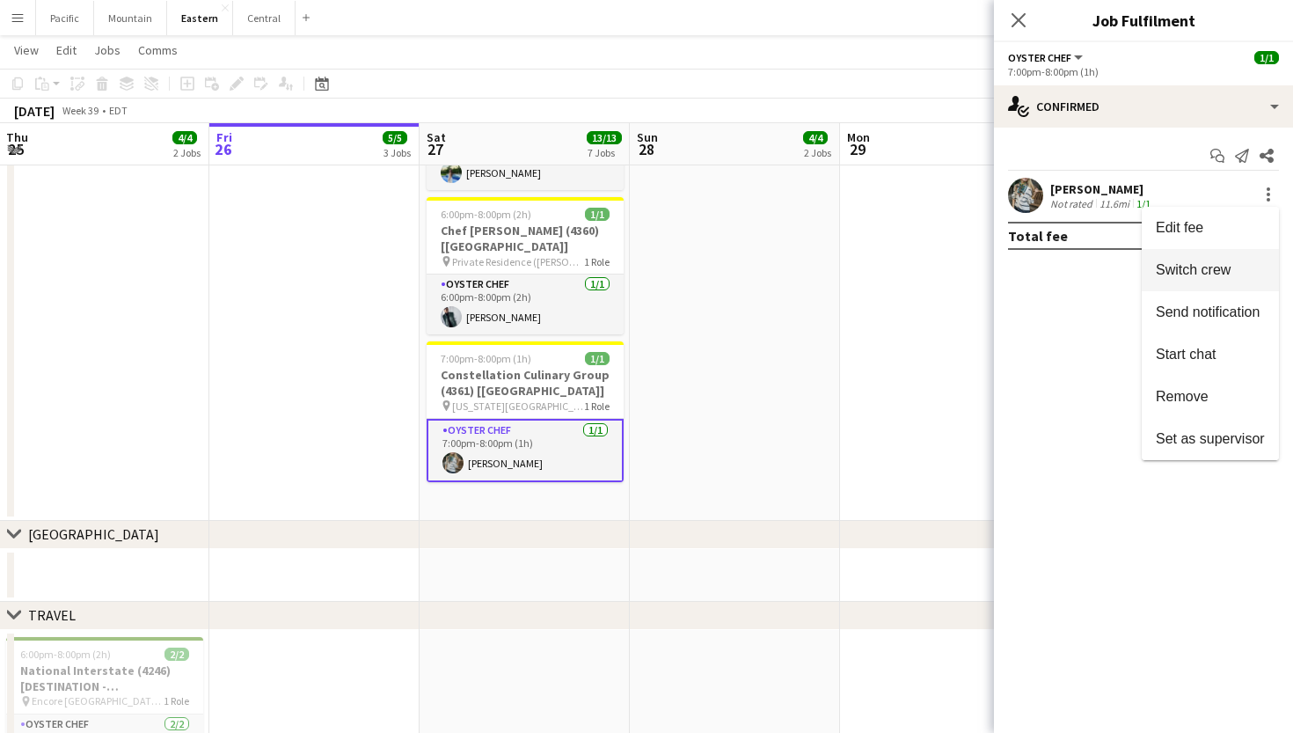
click at [1218, 272] on span "Switch crew" at bounding box center [1193, 269] width 75 height 15
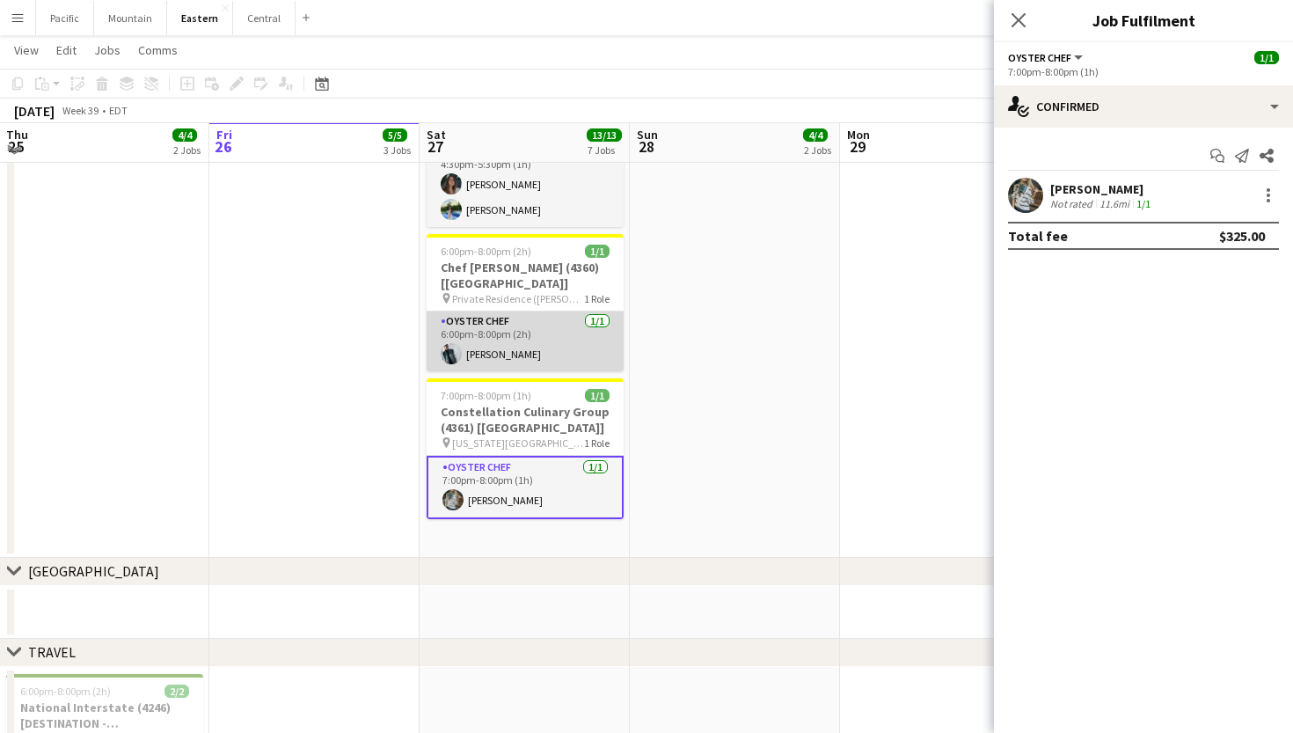
click at [549, 325] on app-card-role "Oyster Chef [DATE] 6:00pm-8:00pm (2h) [PERSON_NAME]" at bounding box center [525, 341] width 197 height 60
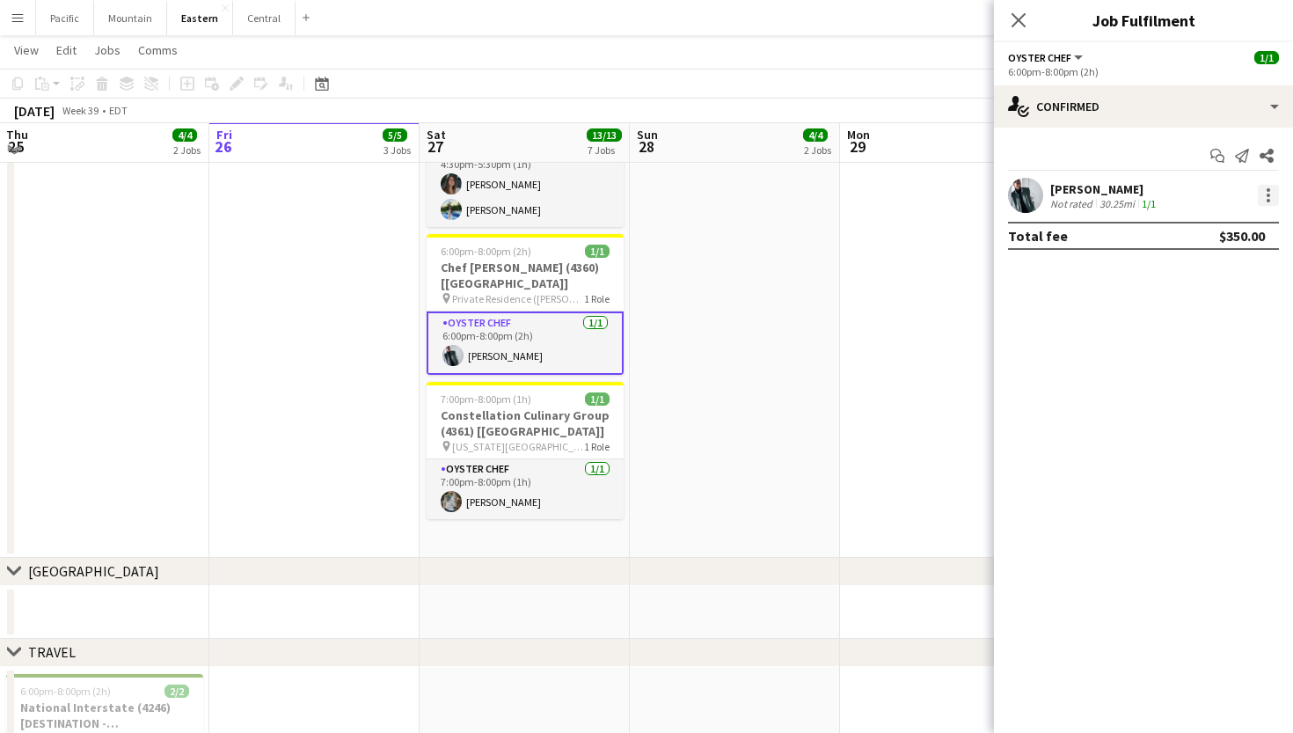
click at [1264, 191] on div at bounding box center [1268, 195] width 21 height 21
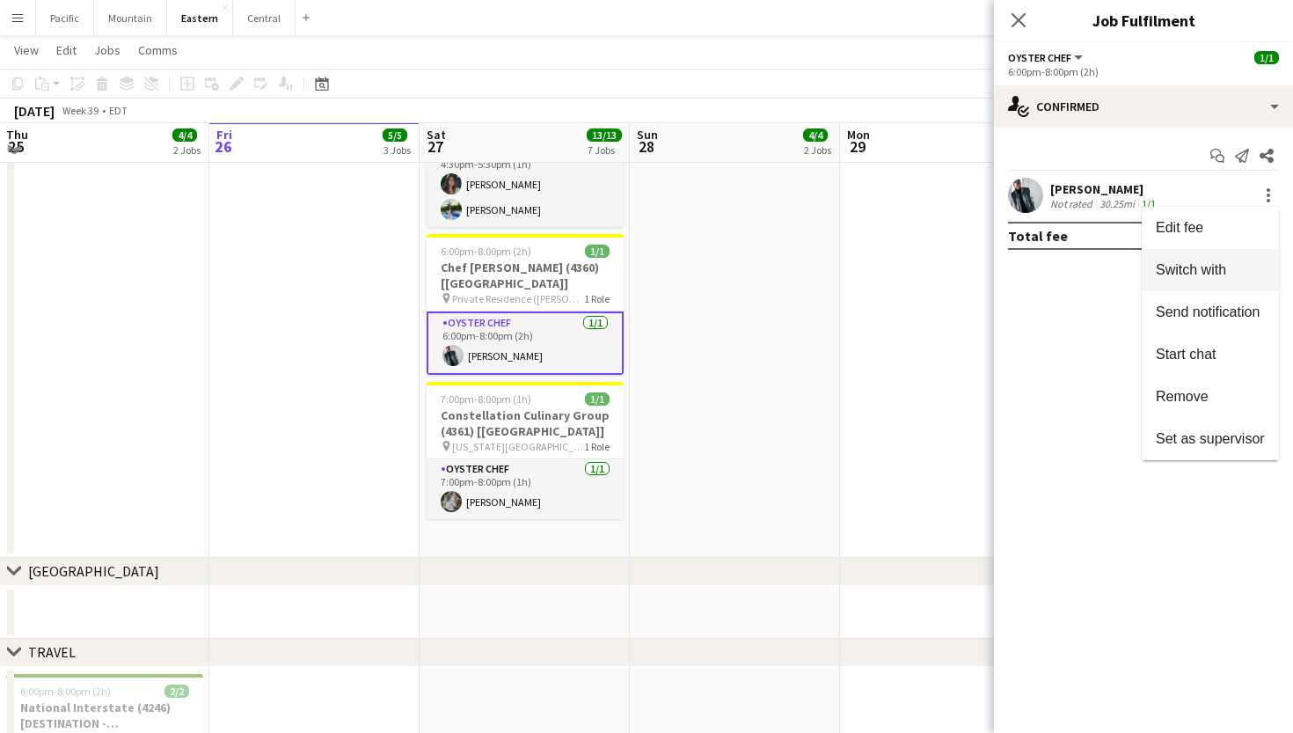
click at [1213, 278] on button "Switch with" at bounding box center [1210, 270] width 137 height 42
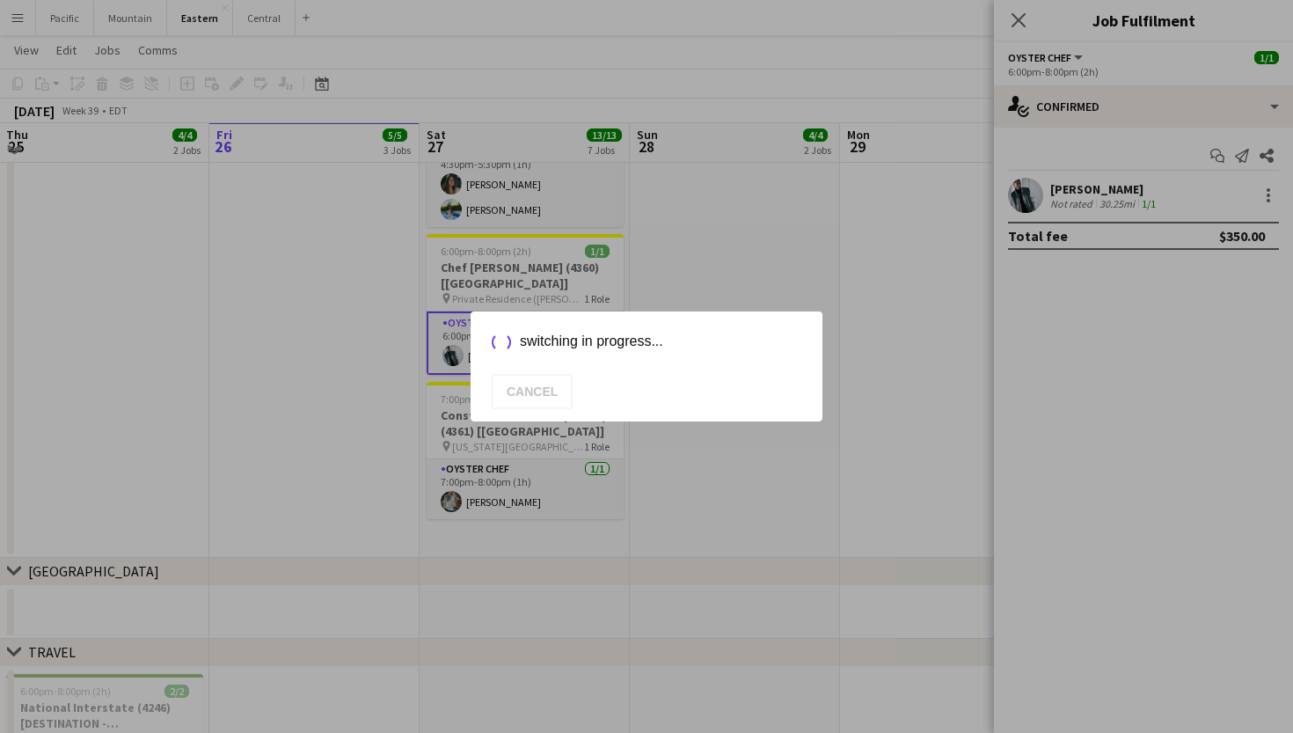
scroll to position [1567, 0]
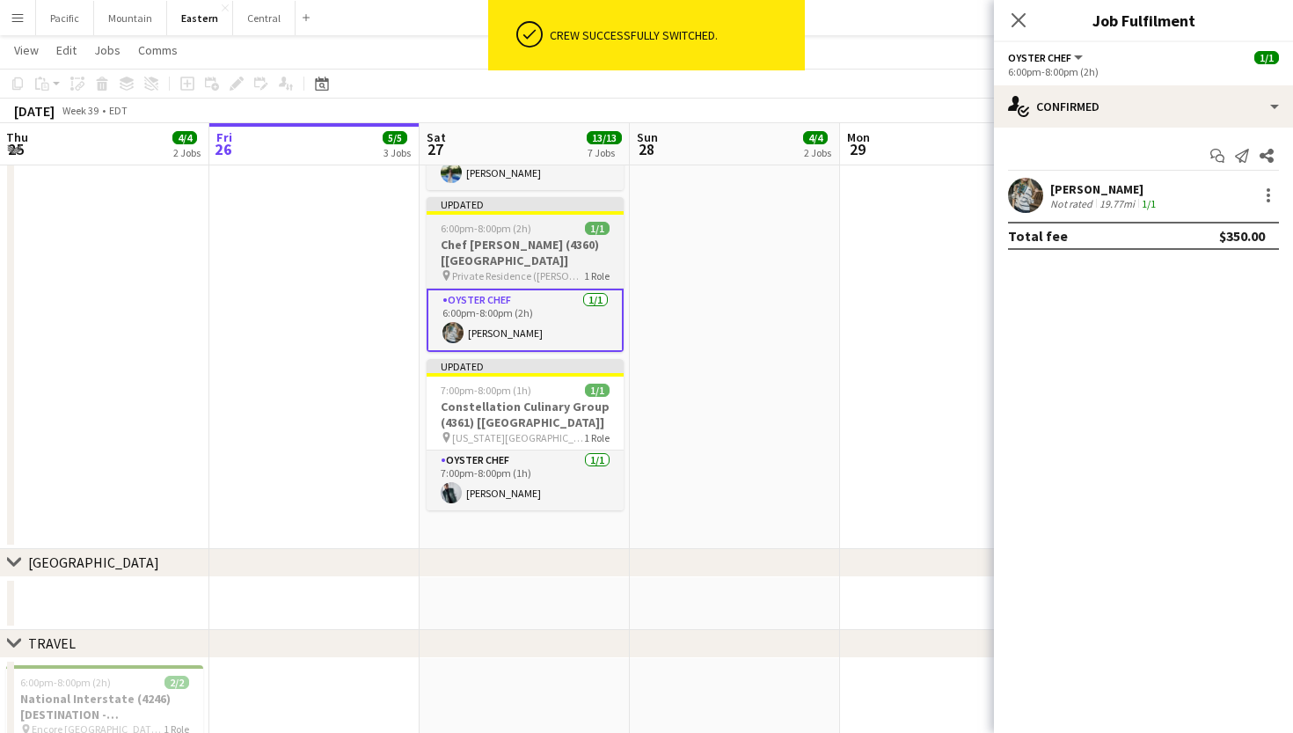
click at [485, 235] on app-job-card "Updated 6:00pm-8:00pm (2h) 1/1 Chef [PERSON_NAME] (4360) [[GEOGRAPHIC_DATA]] pi…" at bounding box center [525, 274] width 197 height 155
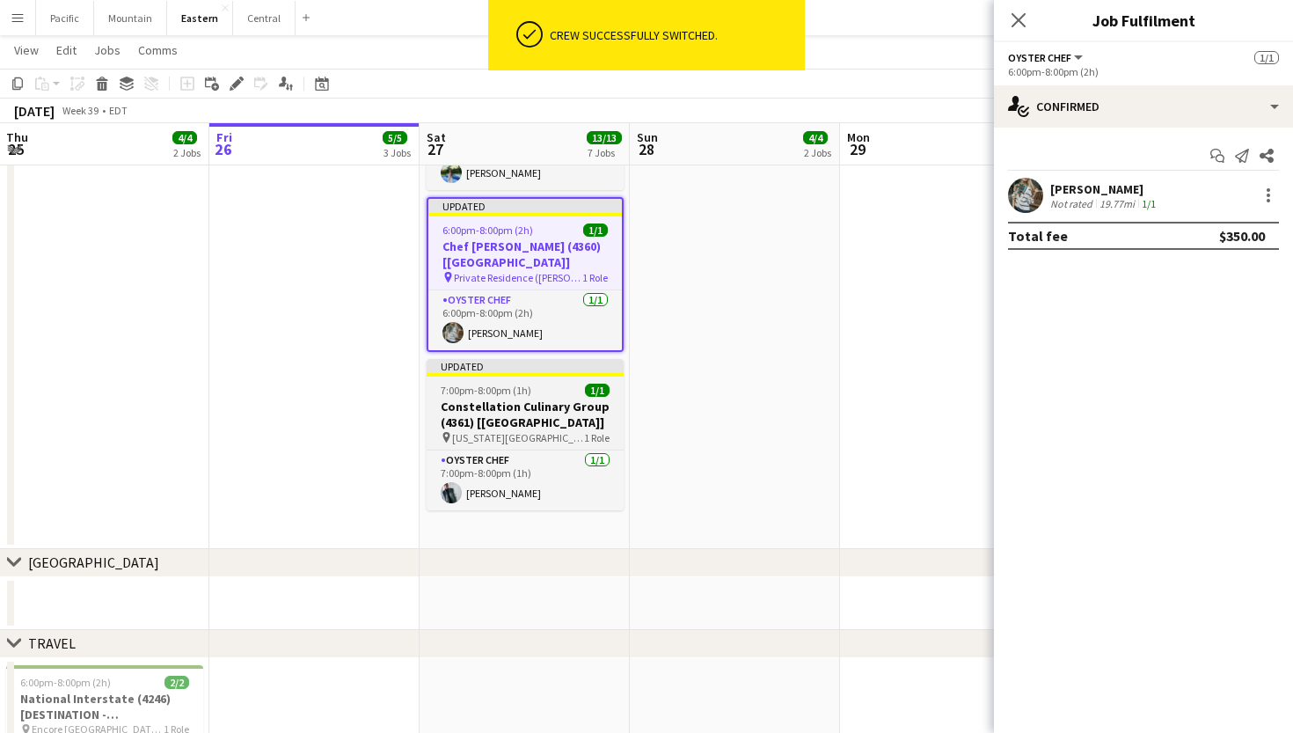
click at [535, 400] on h3 "Constellation Culinary Group (4361) [[GEOGRAPHIC_DATA]]" at bounding box center [525, 414] width 197 height 32
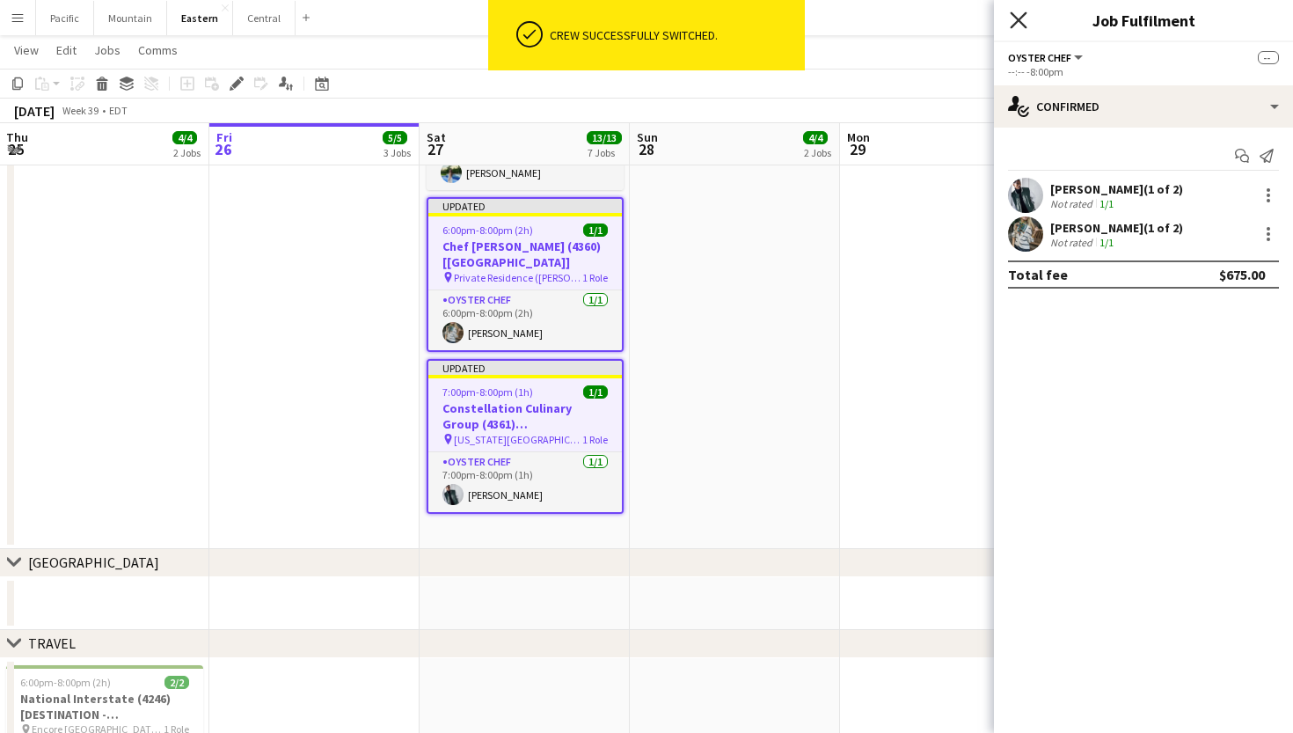
click at [1013, 18] on icon "Close pop-in" at bounding box center [1018, 19] width 17 height 17
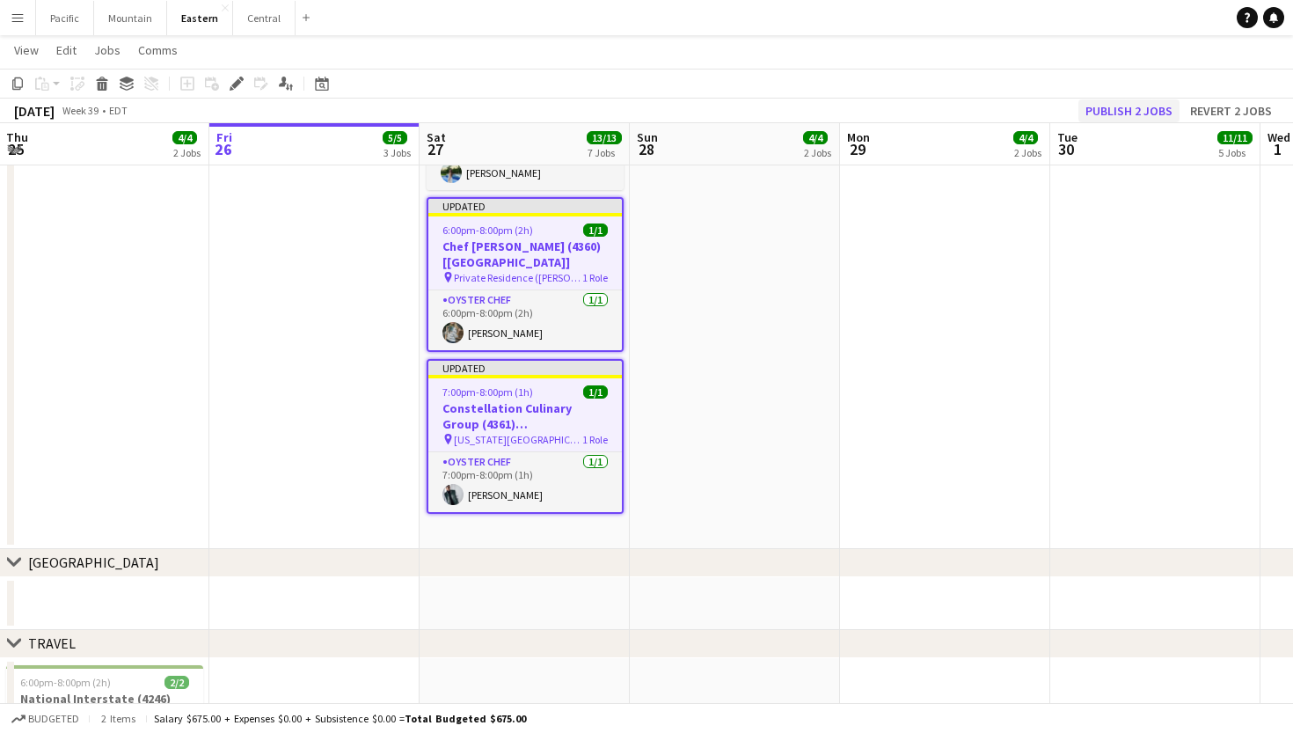
click at [1129, 114] on button "Publish 2 jobs" at bounding box center [1128, 110] width 101 height 23
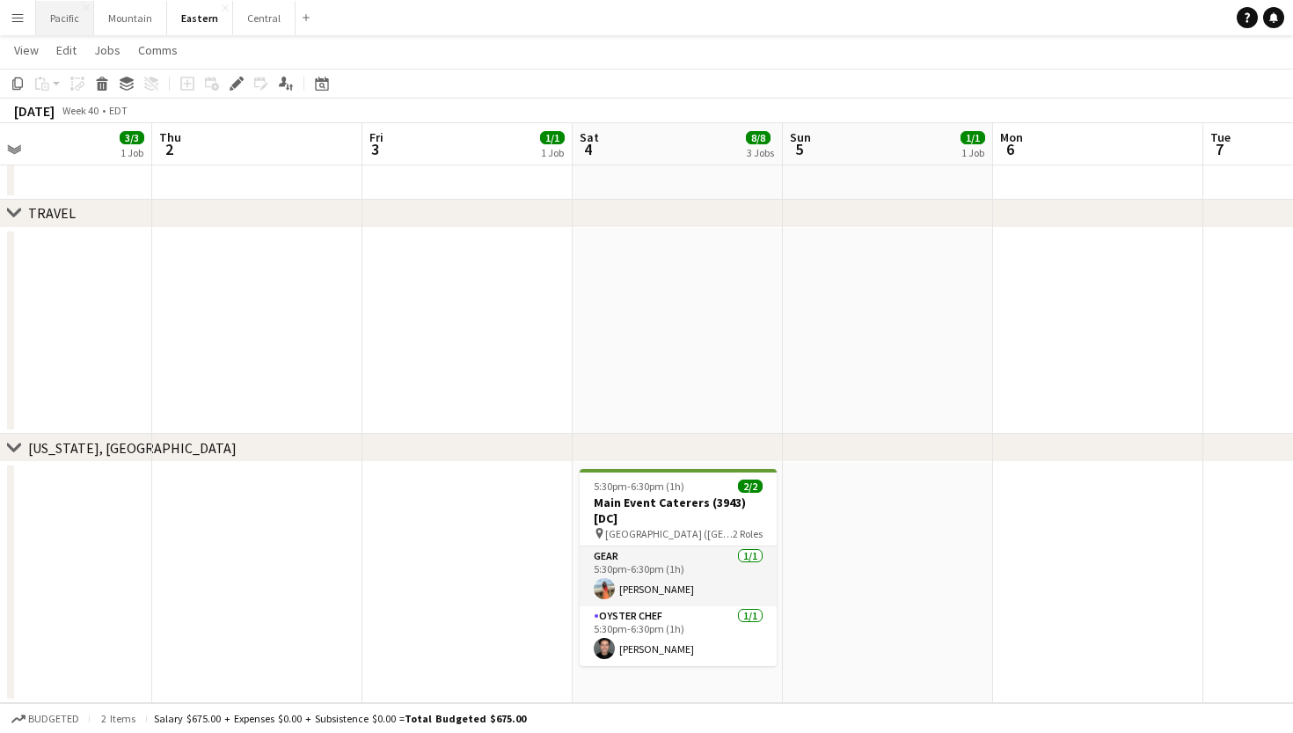
scroll to position [0, 483]
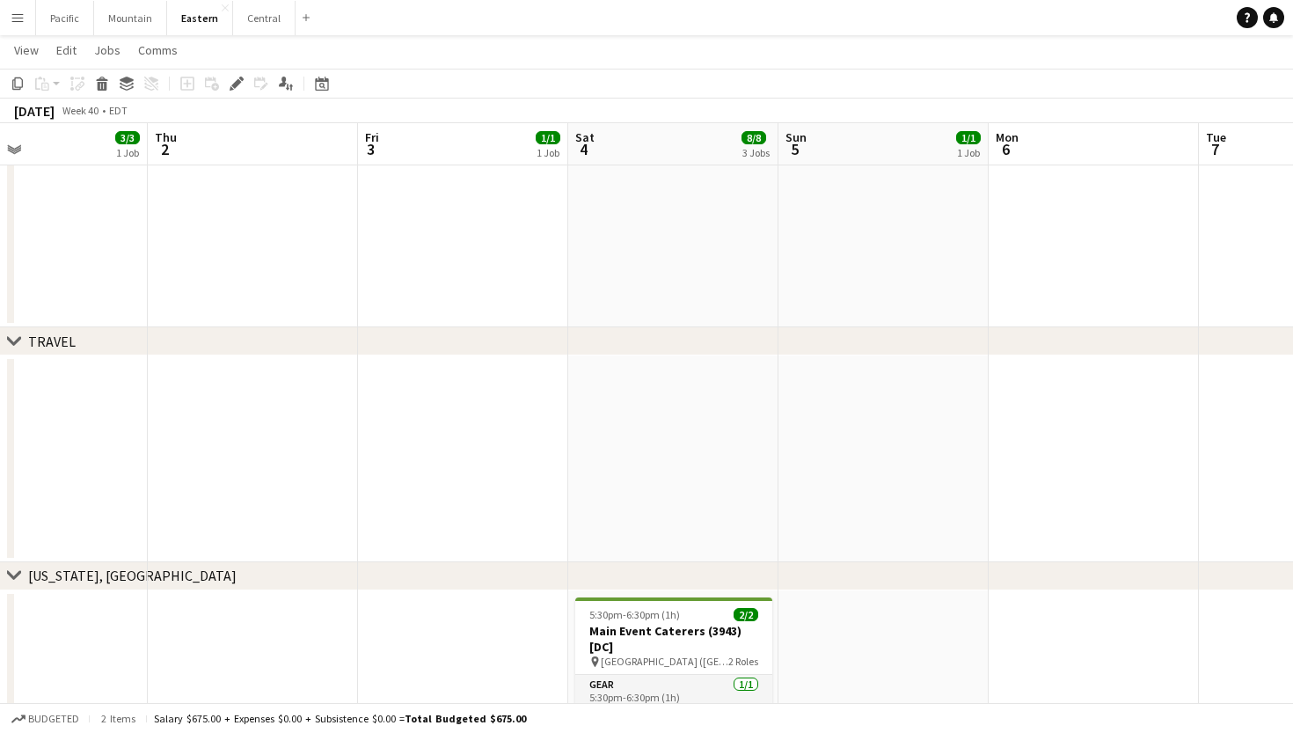
click at [11, 16] on app-icon "Menu" at bounding box center [18, 18] width 14 height 14
